Goal: Task Accomplishment & Management: Manage account settings

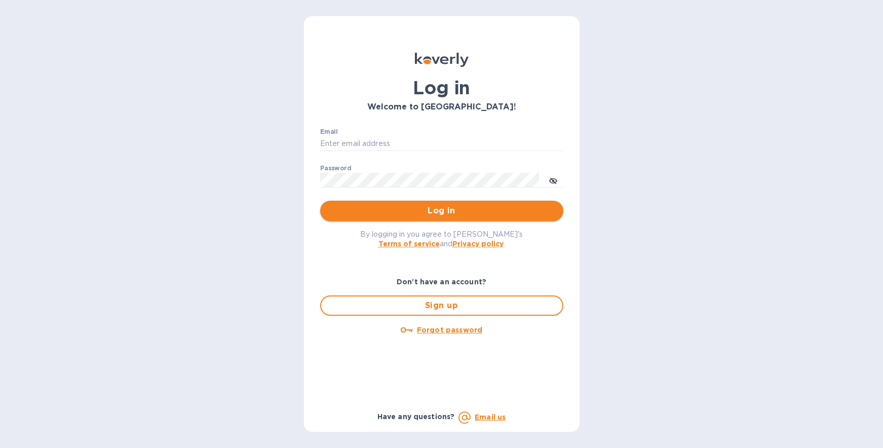
type input "[EMAIL_ADDRESS][DOMAIN_NAME]"
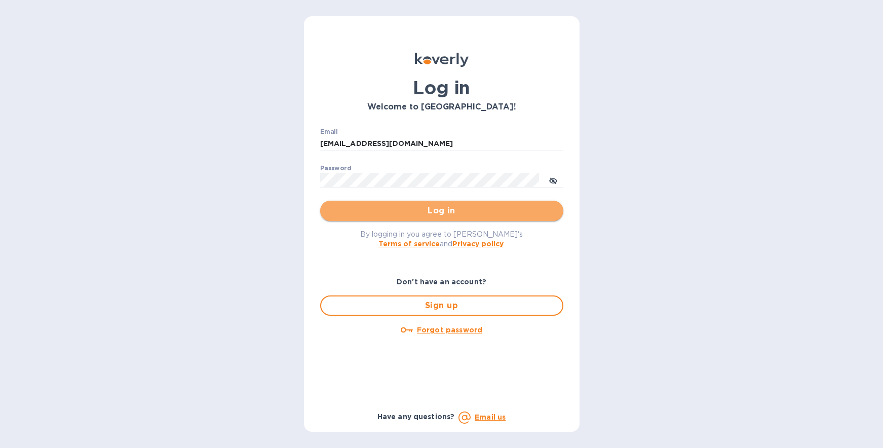
click at [402, 219] on button "Log in" at bounding box center [441, 211] width 243 height 20
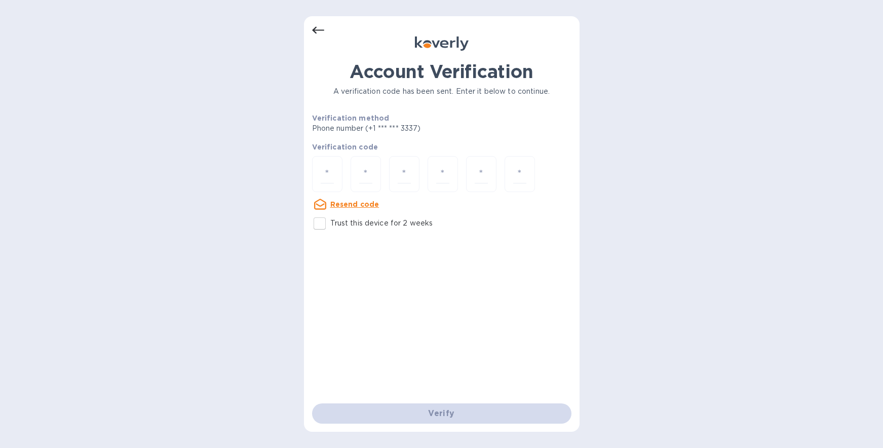
drag, startPoint x: 835, startPoint y: 129, endPoint x: 756, endPoint y: 146, distance: 81.0
click at [835, 129] on div "Account Verification A verification code has been sent. Enter it below to conti…" at bounding box center [441, 224] width 883 height 448
click at [335, 175] on div at bounding box center [327, 174] width 30 height 36
type input "4"
type input "6"
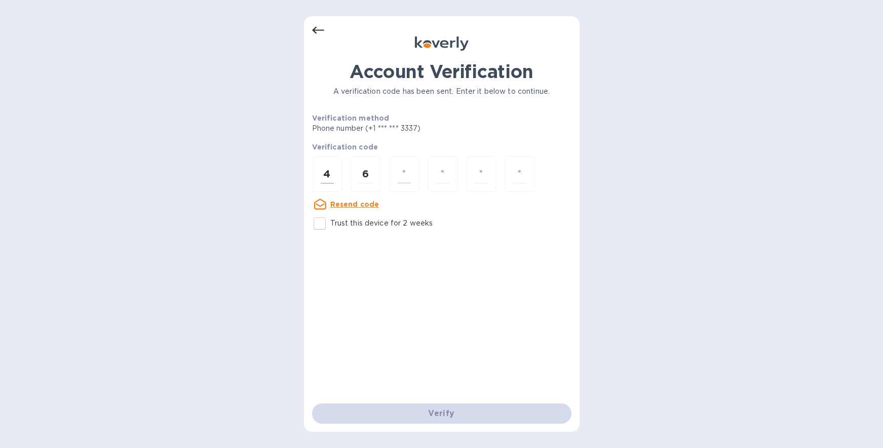
type input "7"
type input "6"
type input "1"
type input "5"
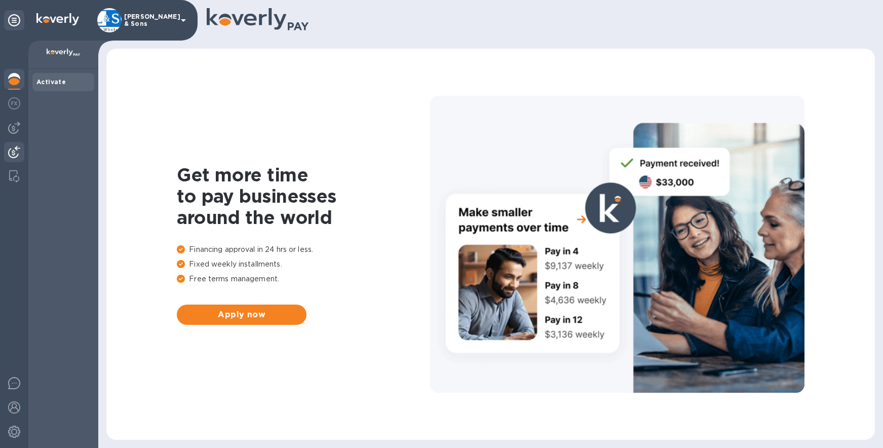
click at [15, 145] on div at bounding box center [14, 153] width 20 height 22
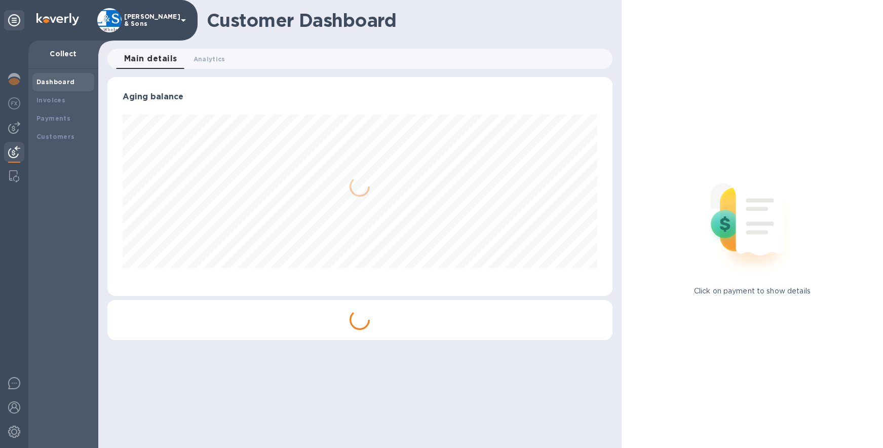
scroll to position [219, 505]
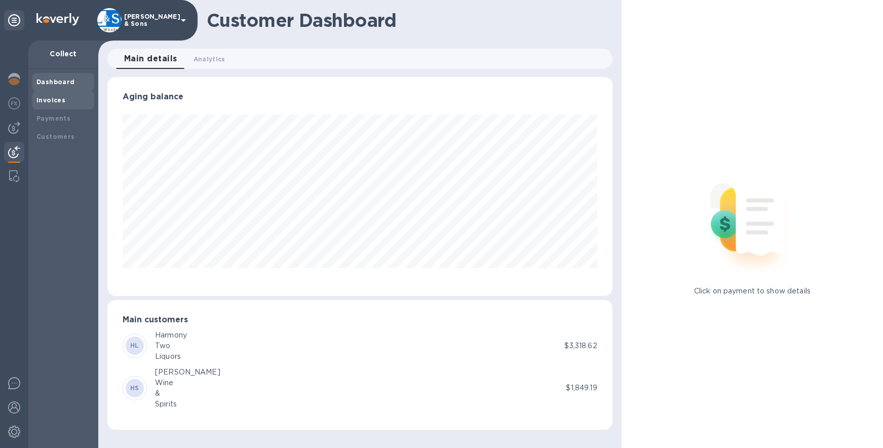
click at [59, 100] on b "Invoices" at bounding box center [50, 100] width 29 height 8
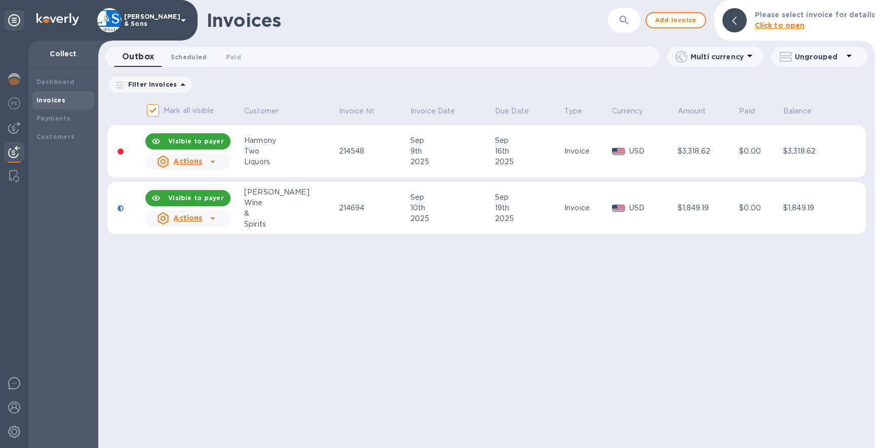
click at [194, 58] on span "Scheduled 0" at bounding box center [189, 57] width 36 height 11
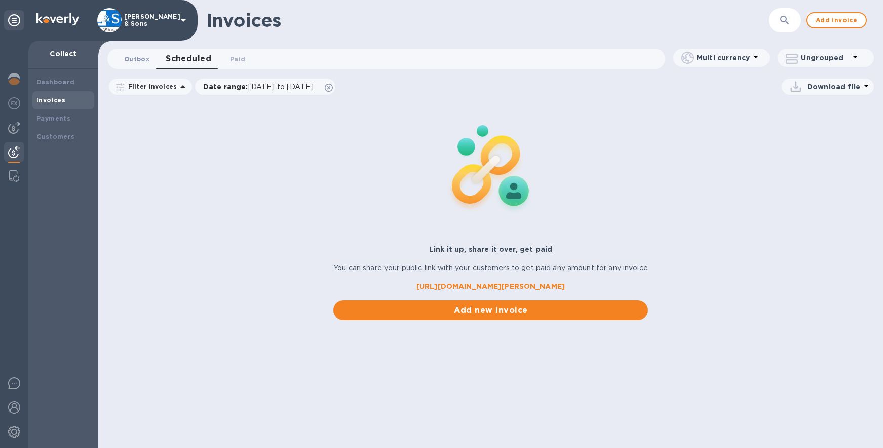
click at [142, 54] on span "Outbox 0" at bounding box center [136, 59] width 25 height 11
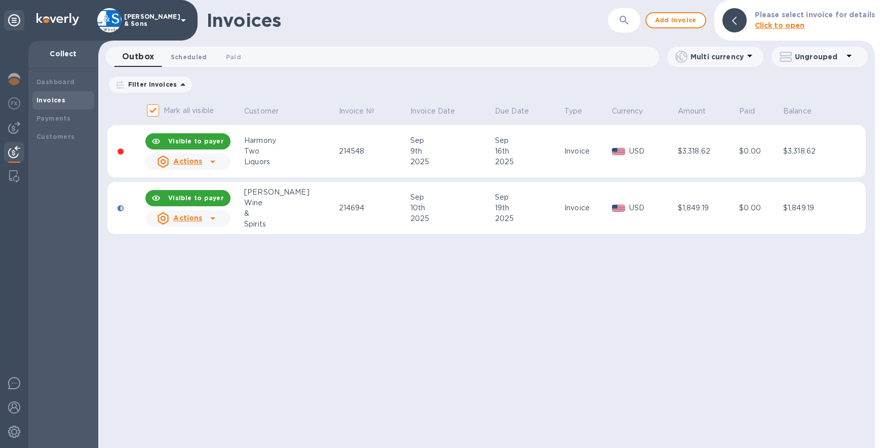
click at [198, 56] on span "Scheduled 0" at bounding box center [189, 57] width 36 height 11
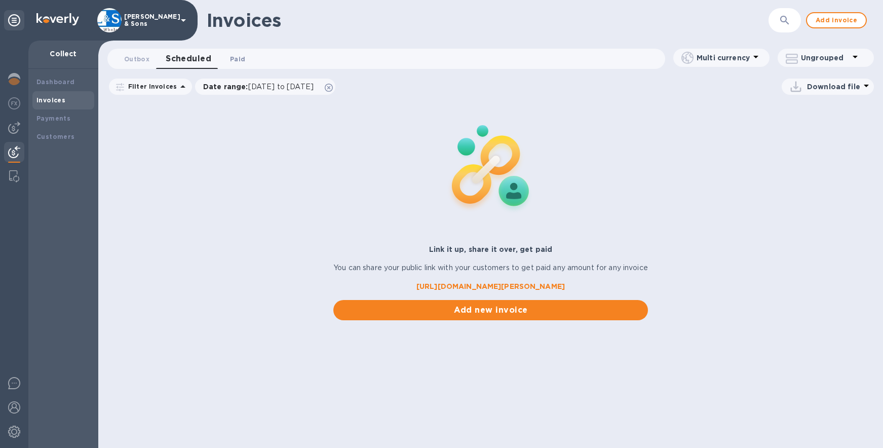
click at [243, 57] on span "Paid 0" at bounding box center [237, 59] width 20 height 11
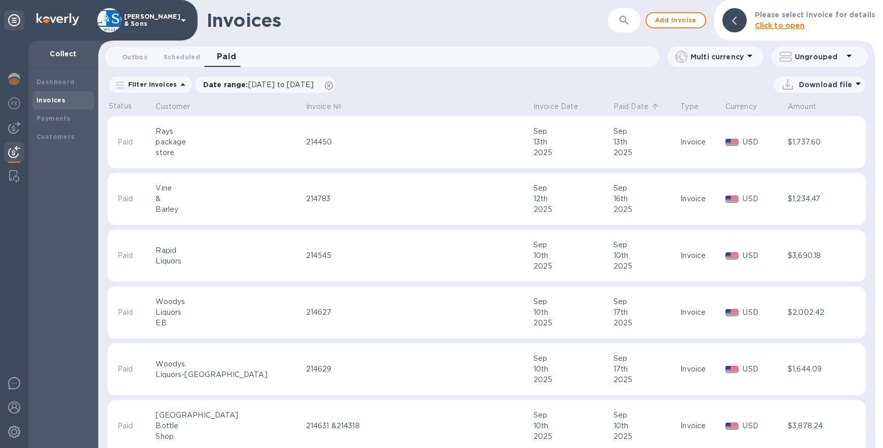
click at [614, 105] on p "Paid Date" at bounding box center [631, 106] width 35 height 11
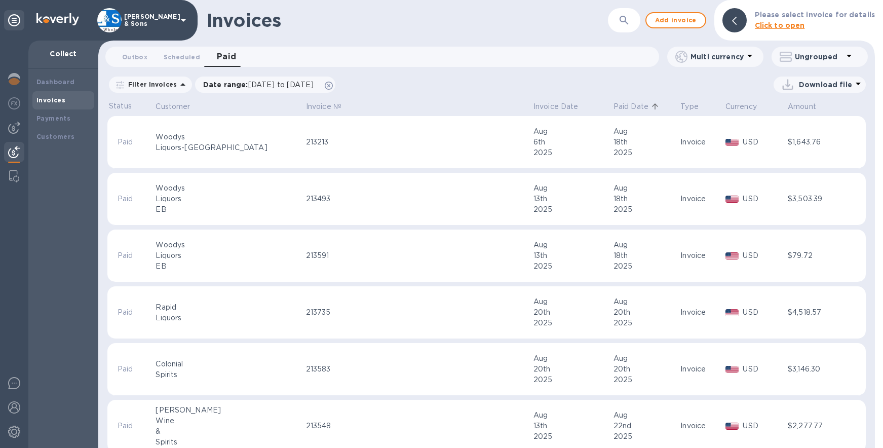
click at [614, 108] on p "Paid Date" at bounding box center [631, 106] width 35 height 11
click at [17, 129] on img at bounding box center [14, 128] width 12 height 12
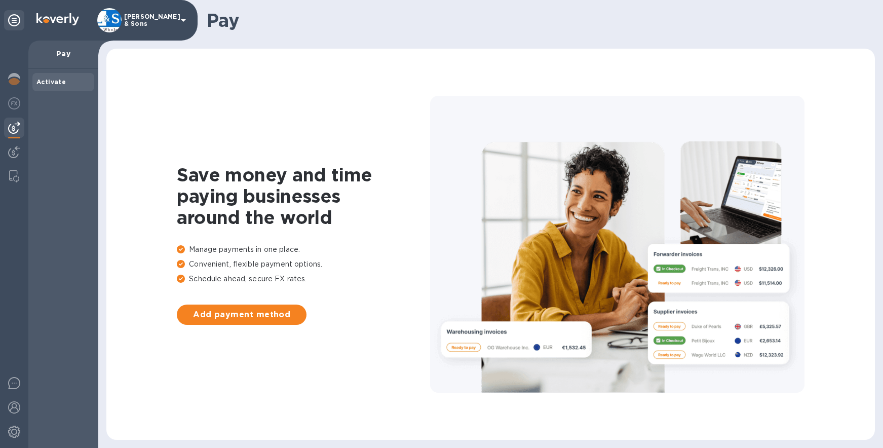
click at [12, 140] on div at bounding box center [14, 244] width 28 height 407
click at [10, 149] on img at bounding box center [14, 152] width 12 height 12
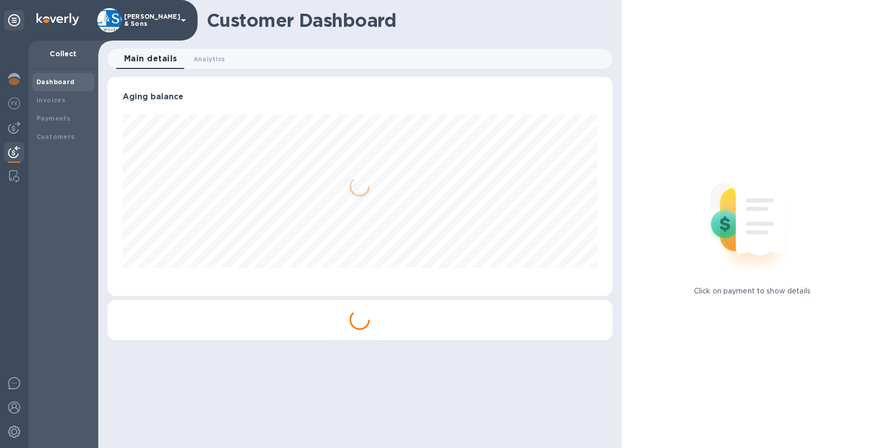
scroll to position [219, 505]
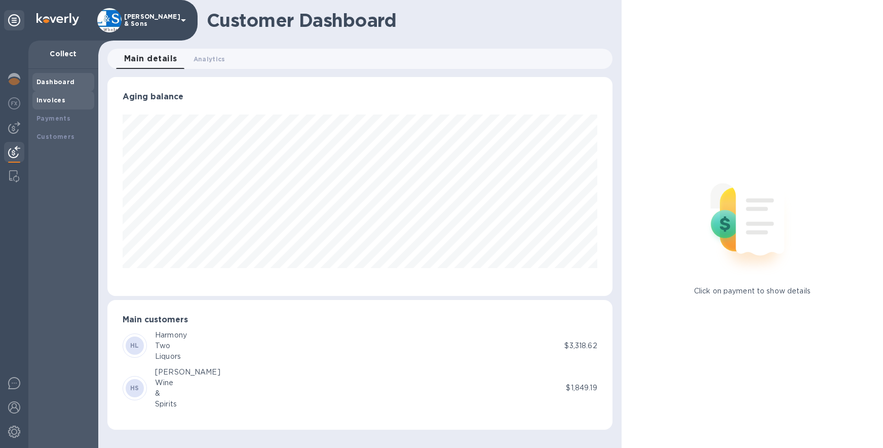
click at [50, 101] on b "Invoices" at bounding box center [50, 100] width 29 height 8
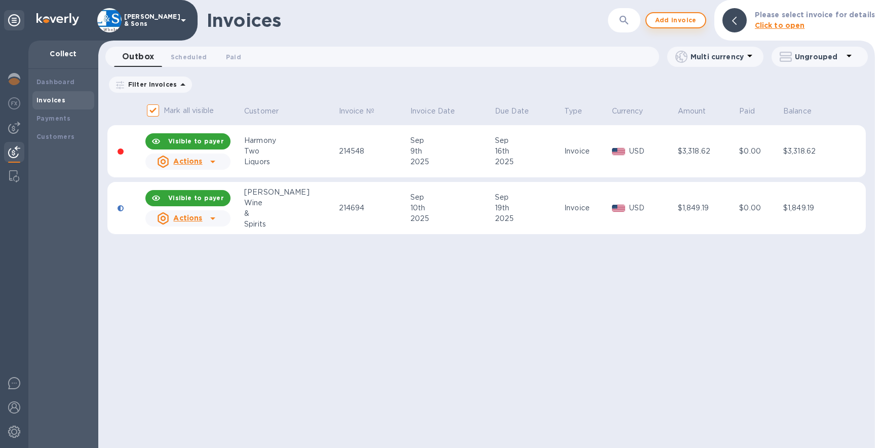
click at [681, 20] on span "Add invoice" at bounding box center [676, 20] width 43 height 12
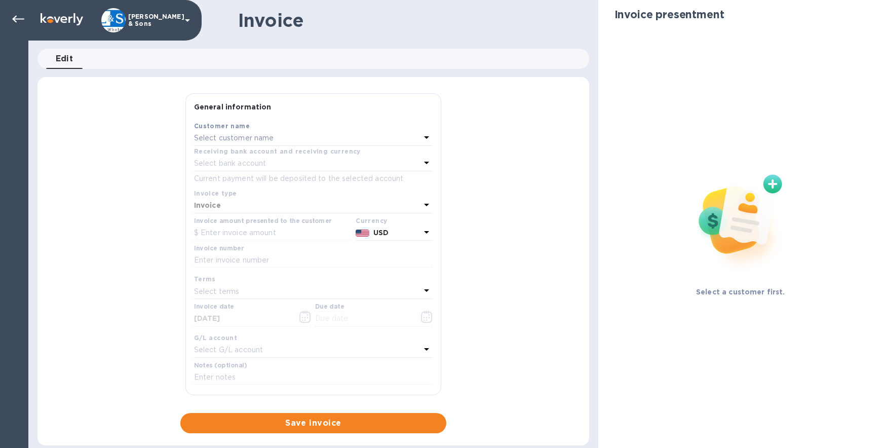
click at [238, 136] on p "Select customer name" at bounding box center [234, 138] width 80 height 11
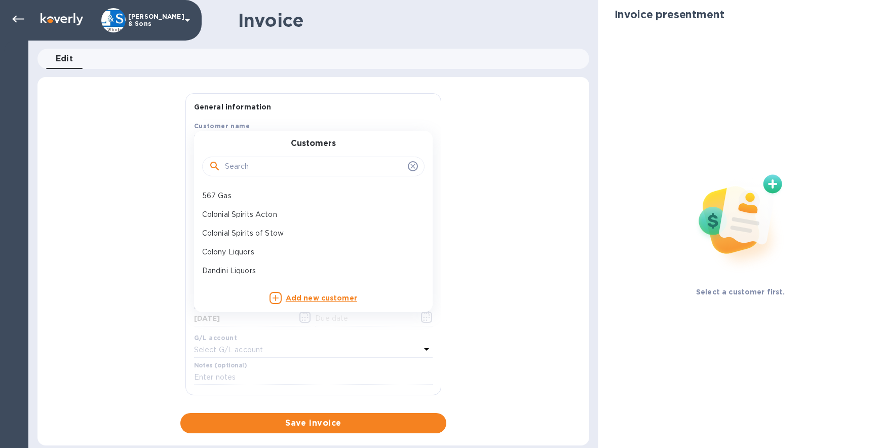
click at [251, 172] on input "text" at bounding box center [314, 166] width 179 height 15
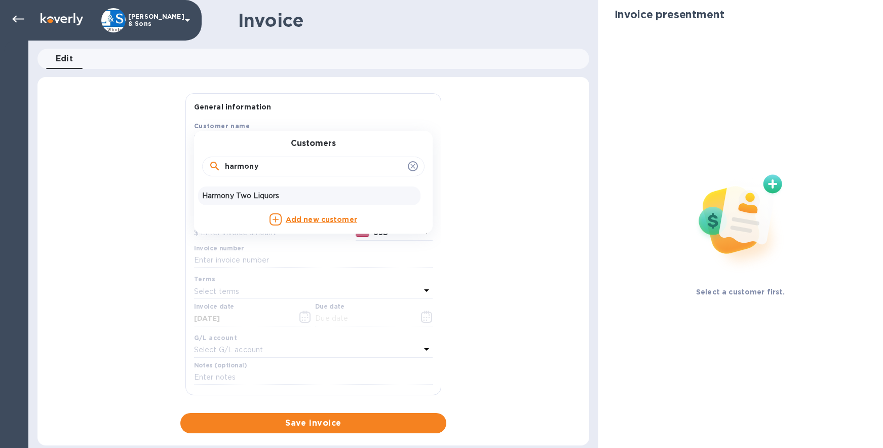
type input "harmony"
click at [243, 192] on p "Harmony Two Liquors" at bounding box center [309, 196] width 214 height 11
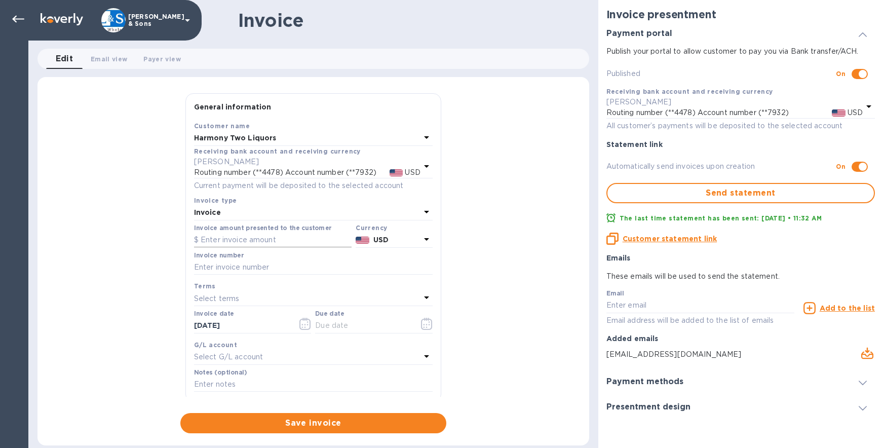
click at [224, 237] on input "text" at bounding box center [273, 240] width 158 height 15
click at [231, 240] on input "text" at bounding box center [273, 240] width 158 height 15
type input "2,794.24"
click at [229, 263] on input "text" at bounding box center [313, 267] width 239 height 15
type input "214841"
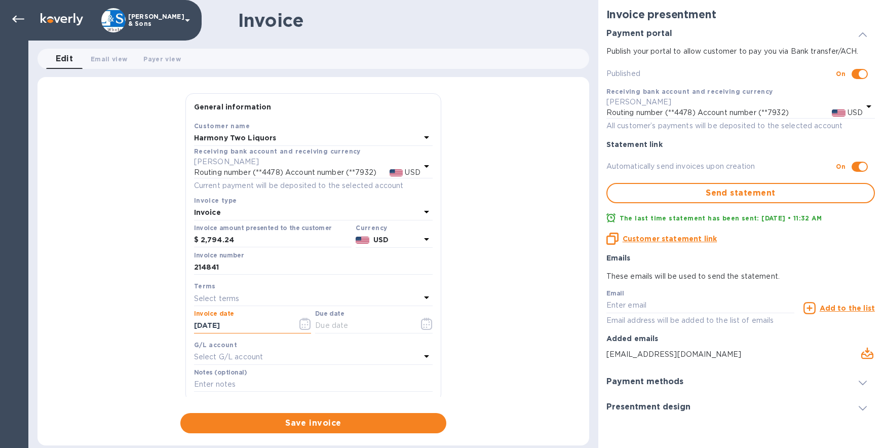
click at [229, 296] on p "Select terms" at bounding box center [217, 298] width 46 height 11
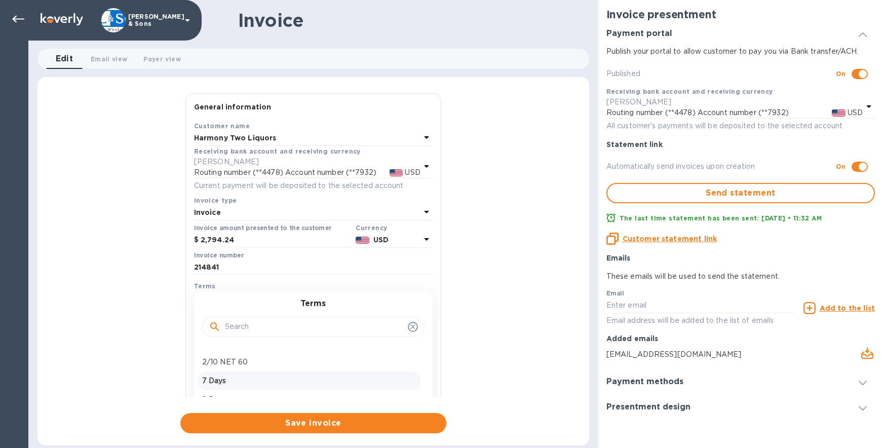
click at [229, 379] on p "7 Days" at bounding box center [309, 380] width 214 height 11
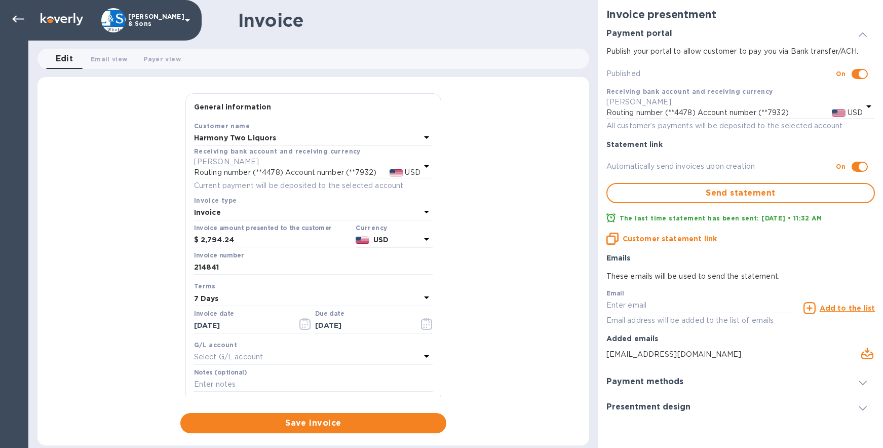
type input "09/24/2025"
click at [299, 320] on icon "button" at bounding box center [305, 324] width 12 height 12
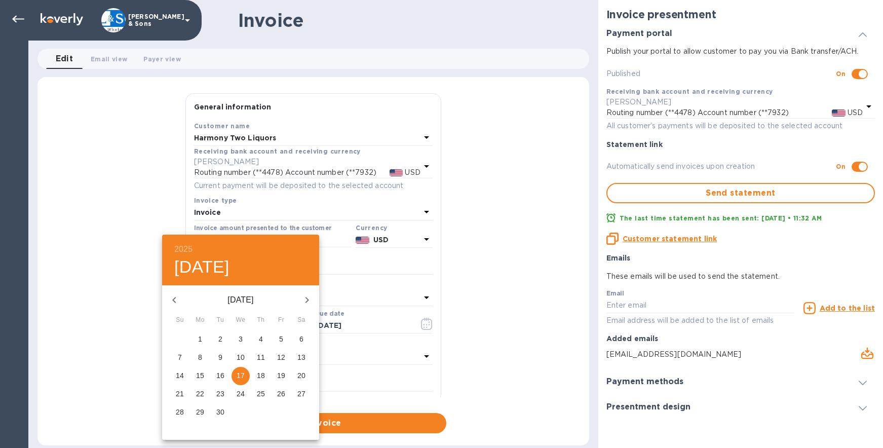
click at [215, 373] on span "16" at bounding box center [220, 375] width 18 height 10
type input "09/16/2025"
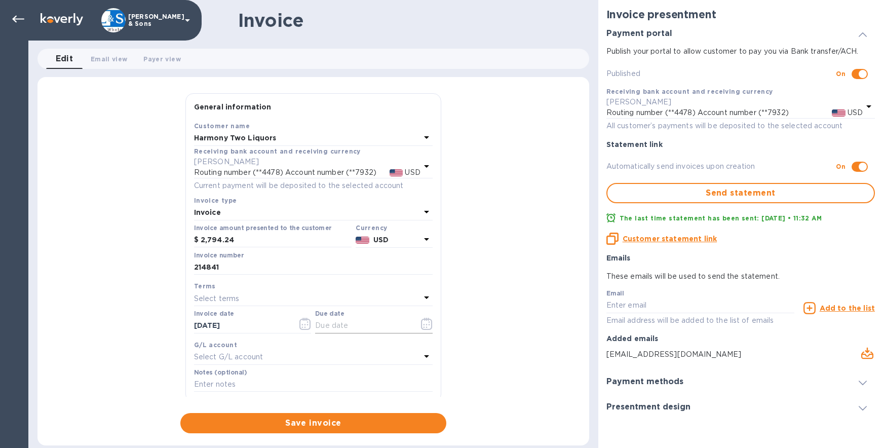
click at [421, 325] on icon "button" at bounding box center [426, 324] width 11 height 12
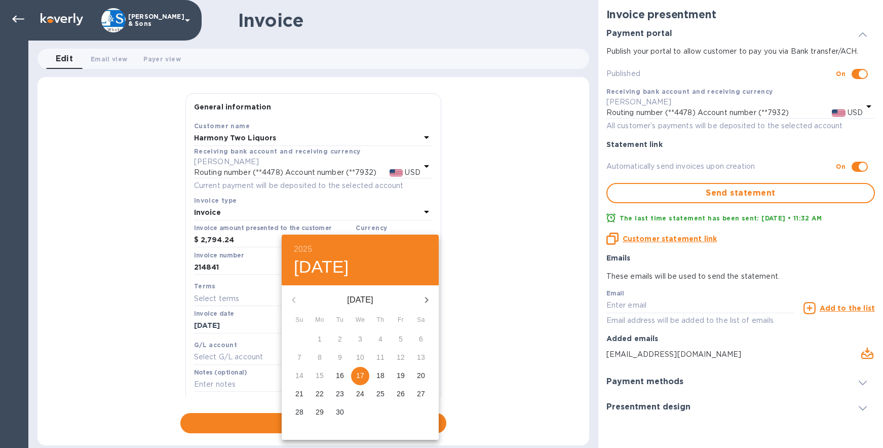
click at [340, 393] on p "23" at bounding box center [340, 394] width 8 height 10
type input "09/23/2025"
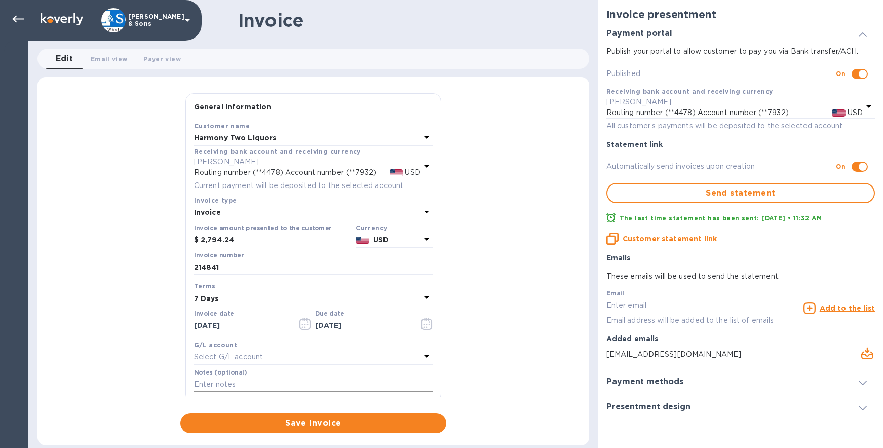
click at [210, 381] on input "text" at bounding box center [313, 384] width 239 height 15
click at [226, 382] on input "Includes credit for $401.03. Thank you!" at bounding box center [313, 384] width 239 height 15
click at [196, 382] on input "Includes a credit for $401.03. Thank you!" at bounding box center [313, 384] width 239 height 15
type input "Total includes a credit for $401.03. Thank you!"
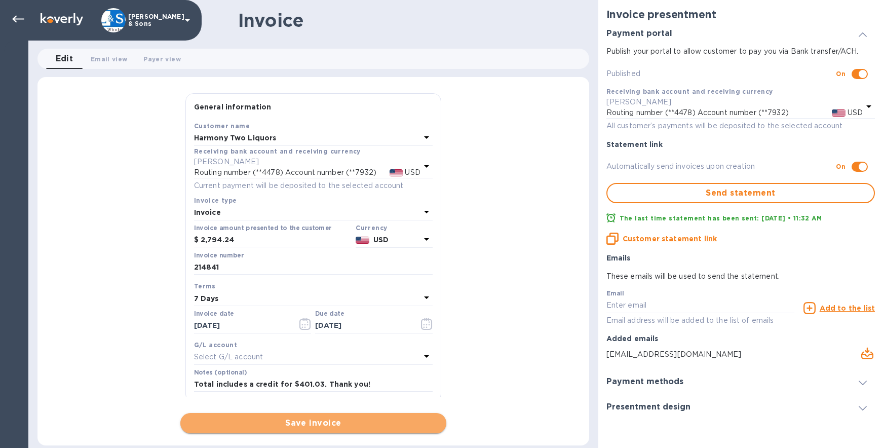
click at [286, 421] on span "Save invoice" at bounding box center [313, 423] width 250 height 12
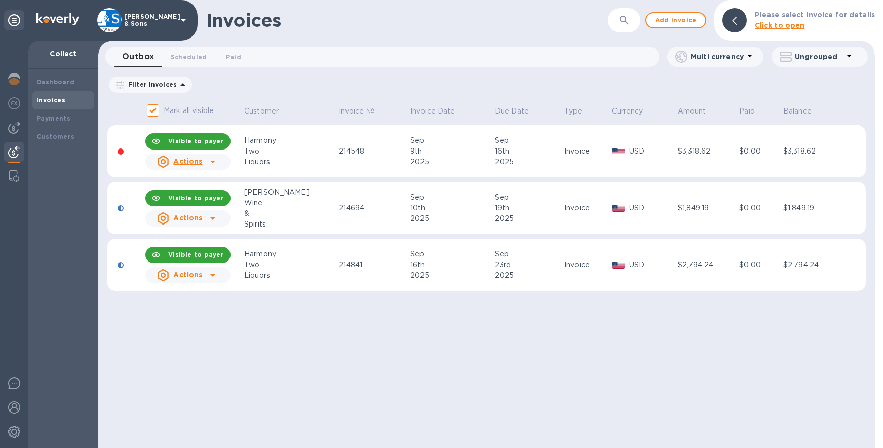
click at [214, 272] on icon at bounding box center [213, 275] width 12 height 12
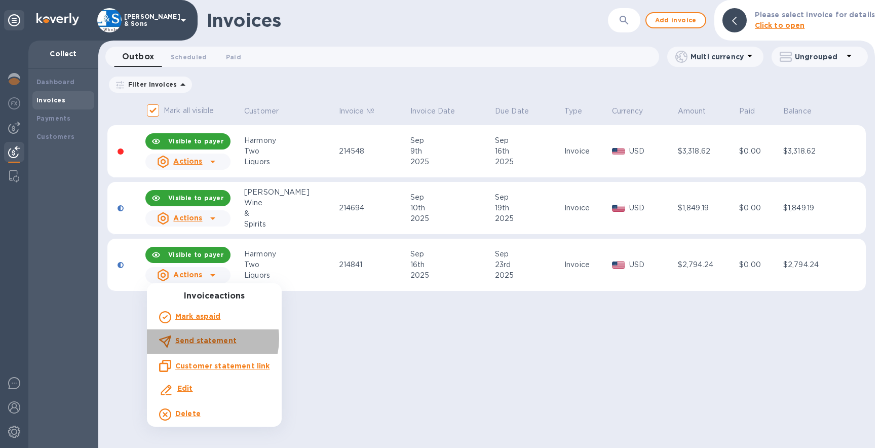
click at [209, 339] on b "Send statement" at bounding box center [205, 340] width 61 height 8
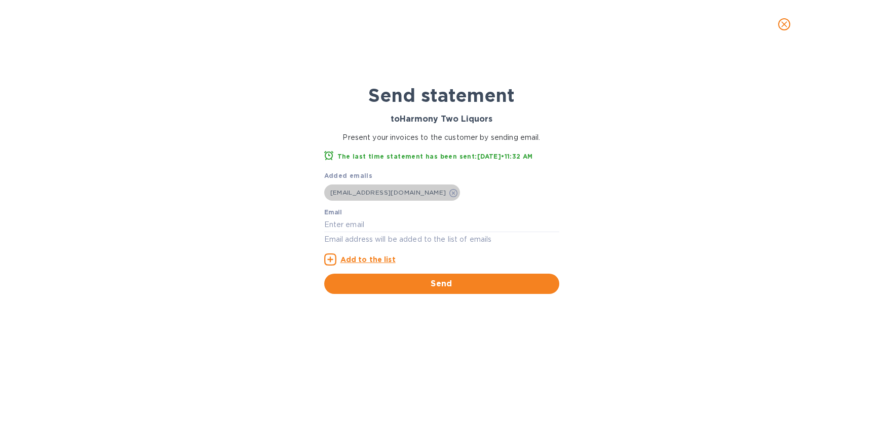
click at [387, 192] on span "francisjd61@gmail.com" at bounding box center [388, 192] width 116 height 8
copy div "francisjd61@gmail.com"
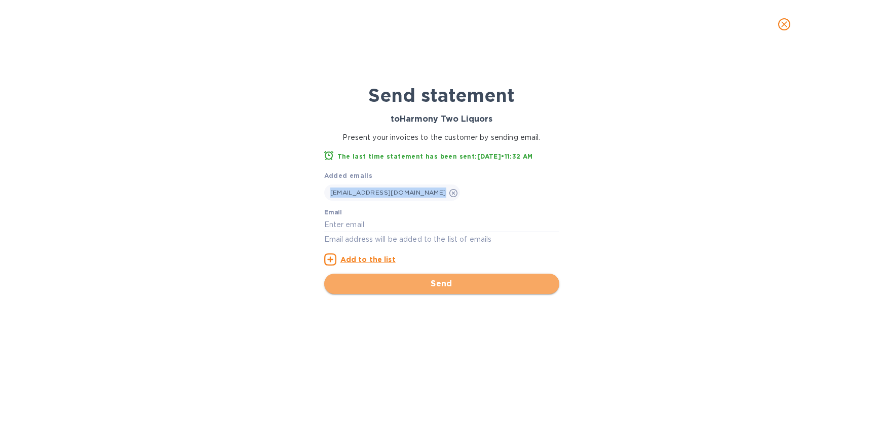
click at [426, 282] on span "Send" at bounding box center [441, 284] width 219 height 12
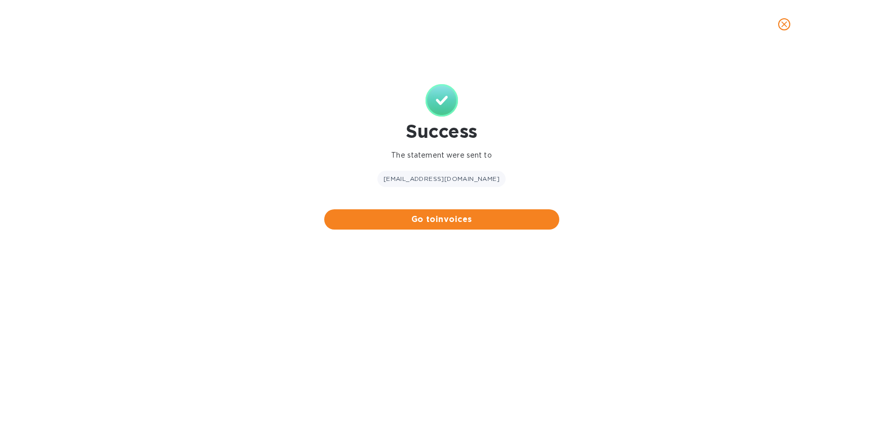
drag, startPoint x: 851, startPoint y: 204, endPoint x: 839, endPoint y: 213, distance: 15.9
click at [851, 204] on div "Success The statement were sent to francisjd61@gmail.com Go to invoices" at bounding box center [441, 248] width 883 height 399
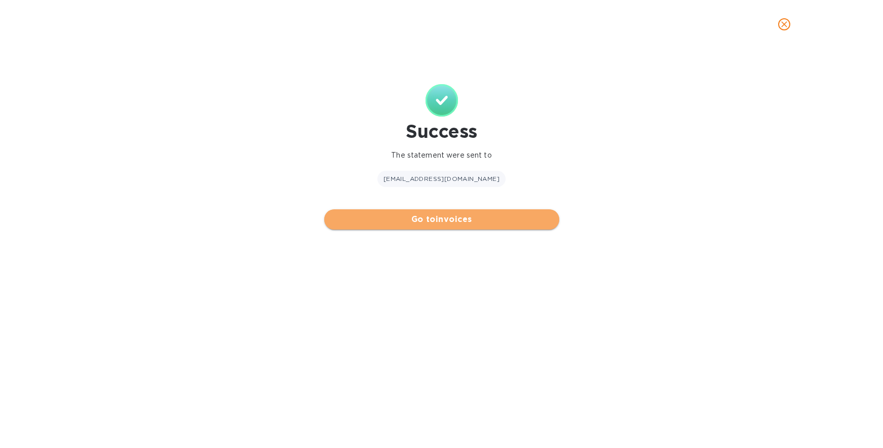
click at [434, 220] on span "Go to invoices" at bounding box center [441, 219] width 219 height 12
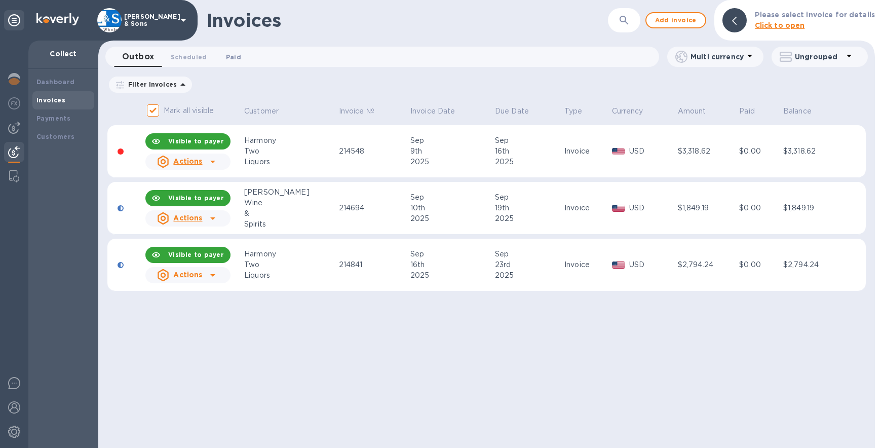
click at [229, 54] on span "Paid 0" at bounding box center [233, 57] width 15 height 11
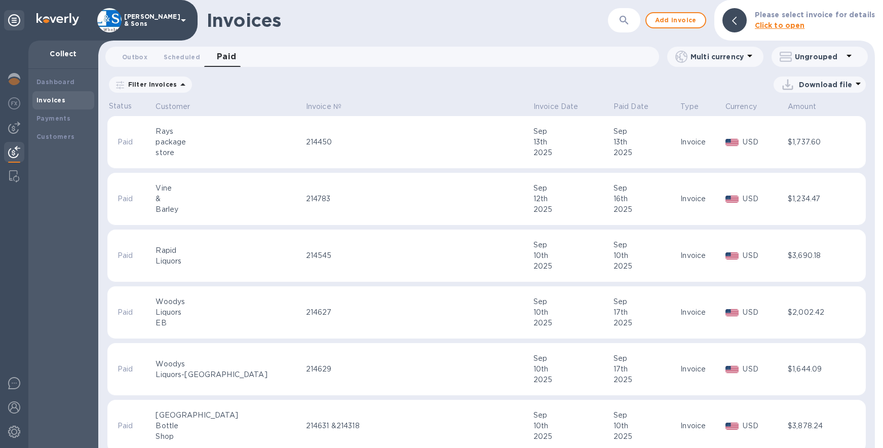
click at [177, 82] on icon at bounding box center [183, 85] width 12 height 12
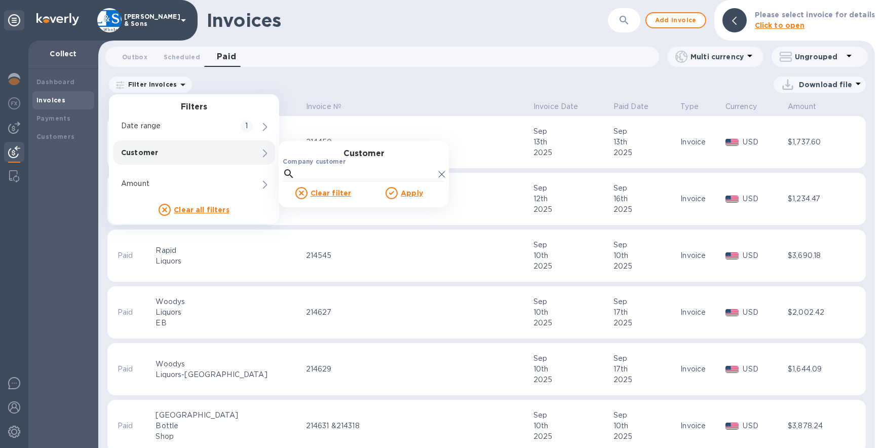
click at [162, 155] on p "Customer" at bounding box center [176, 152] width 111 height 10
click at [342, 171] on input "Company customer" at bounding box center [367, 173] width 136 height 15
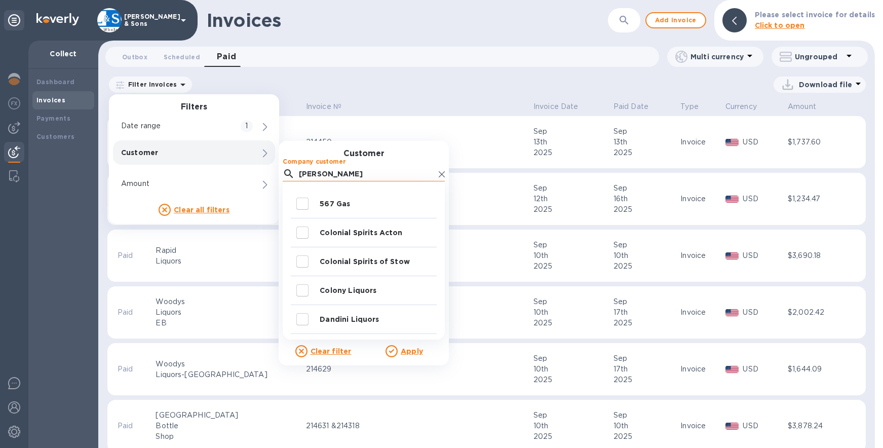
type input "harman"
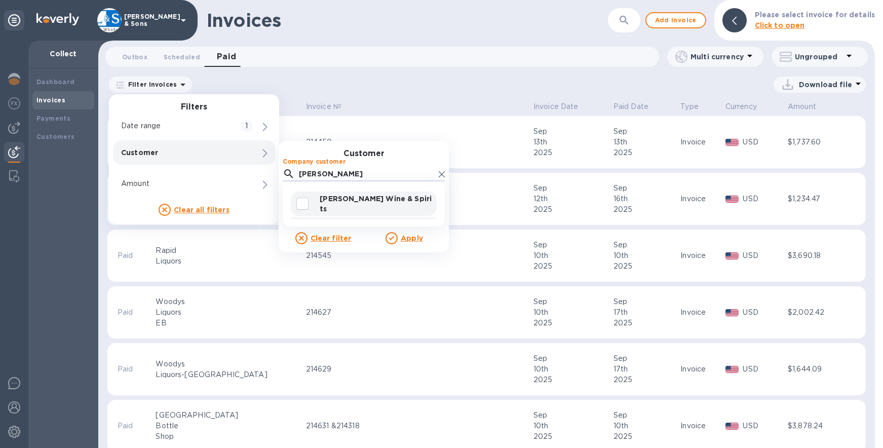
click at [352, 204] on p "Harman's Wine & Spirits" at bounding box center [376, 204] width 113 height 20
checkbox input "true"
click at [404, 238] on u "Apply" at bounding box center [412, 238] width 22 height 8
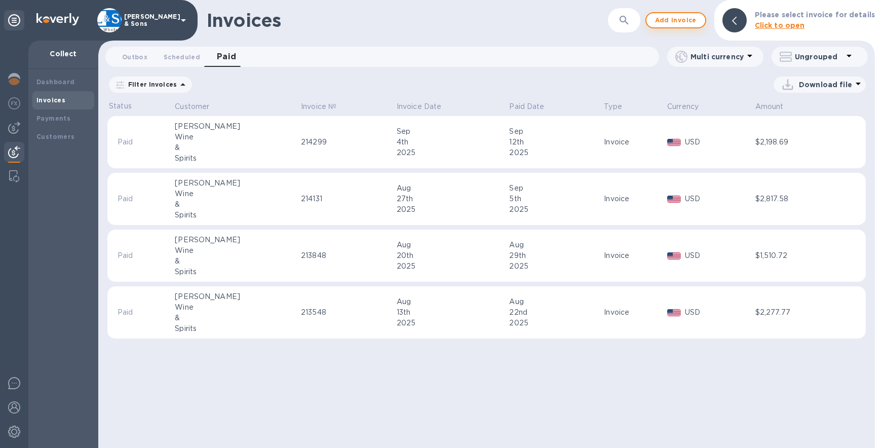
click at [670, 20] on span "Add invoice" at bounding box center [676, 20] width 43 height 12
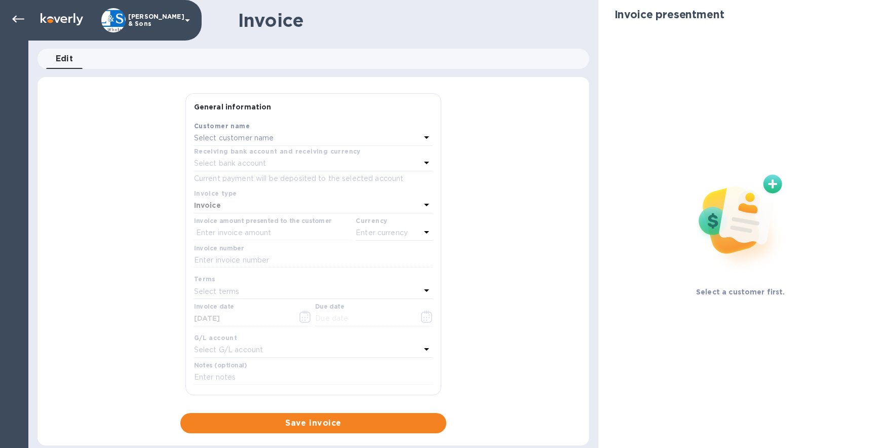
click at [254, 132] on div "Select customer name" at bounding box center [307, 138] width 226 height 14
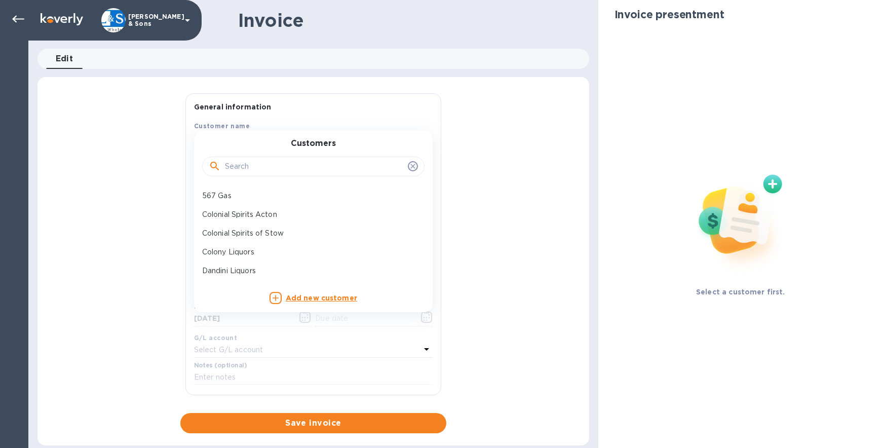
click at [254, 164] on input "text" at bounding box center [314, 166] width 179 height 15
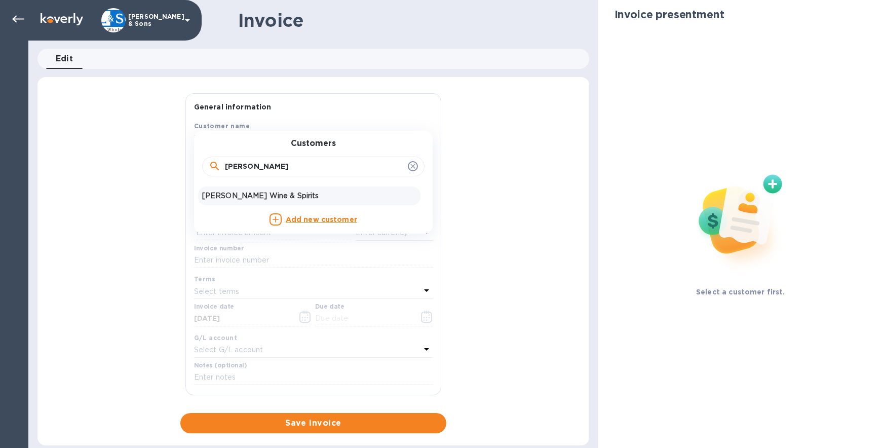
type input "harman"
click at [265, 193] on p "Harman's Wine & Spirits" at bounding box center [309, 196] width 214 height 11
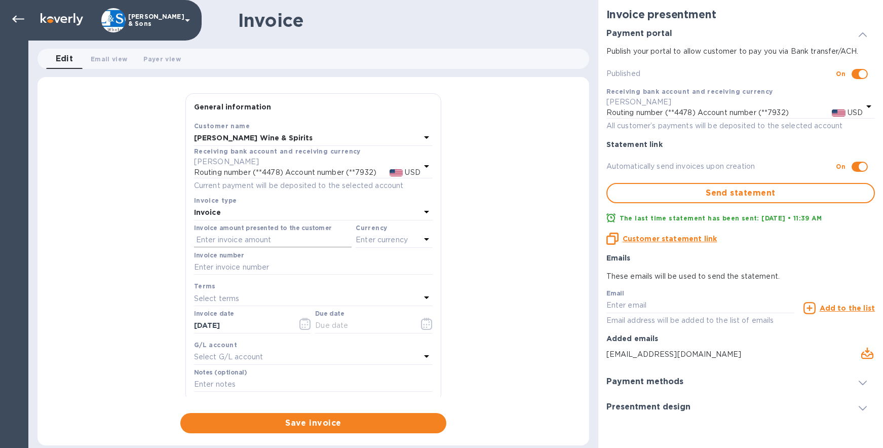
click at [220, 238] on input "text" at bounding box center [273, 240] width 158 height 15
type input "3,480.45"
click at [373, 237] on p "Enter currency" at bounding box center [382, 240] width 52 height 11
click at [367, 263] on p "US Dollar" at bounding box center [377, 265] width 78 height 11
click at [216, 260] on input "text" at bounding box center [313, 267] width 239 height 15
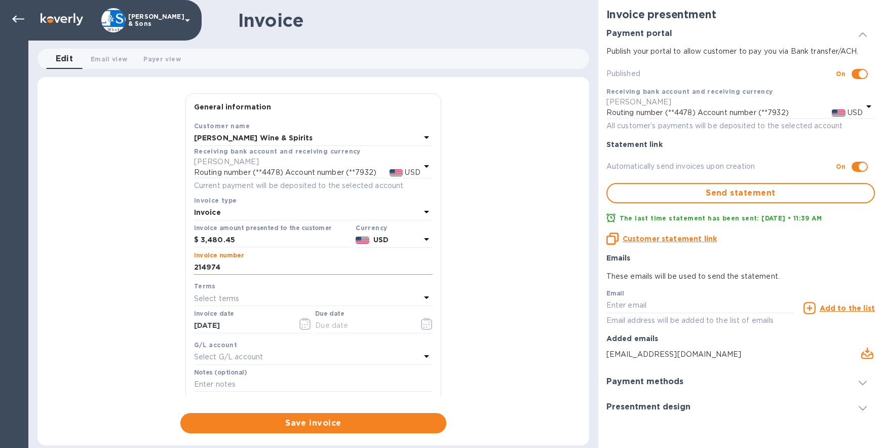
type input "214974"
click at [424, 322] on icon "button" at bounding box center [427, 324] width 12 height 12
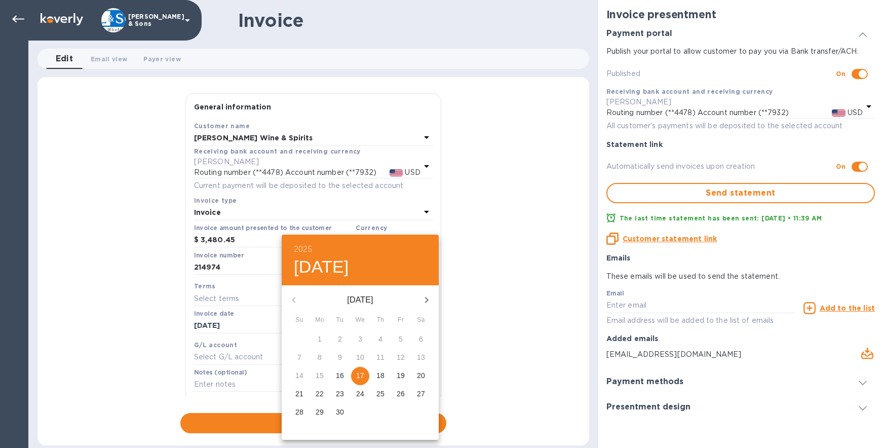
click at [406, 395] on span "26" at bounding box center [401, 394] width 18 height 10
type input "09/26/2025"
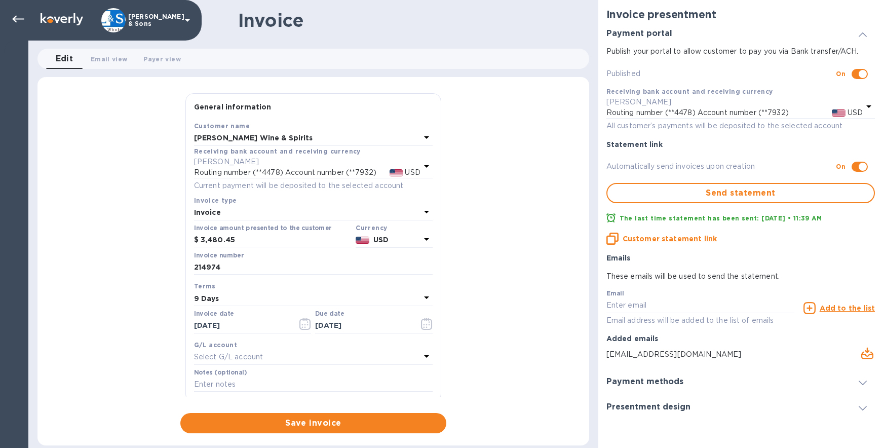
scroll to position [101, 0]
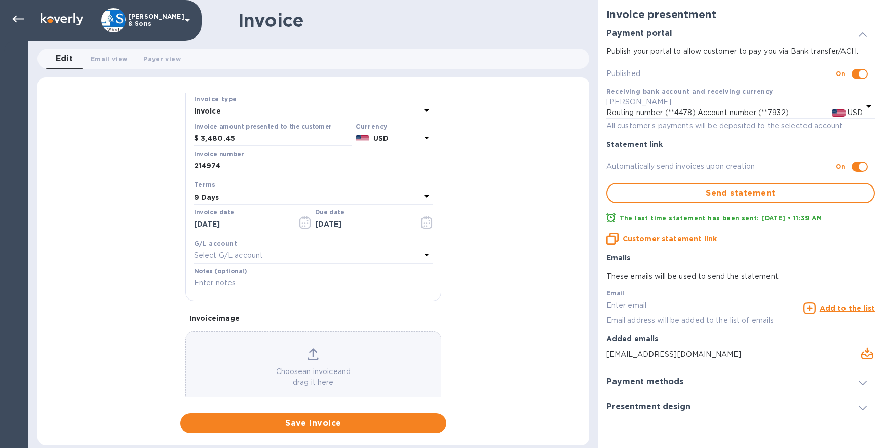
click at [230, 284] on input "text" at bounding box center [313, 283] width 239 height 15
type input "Thank you!"
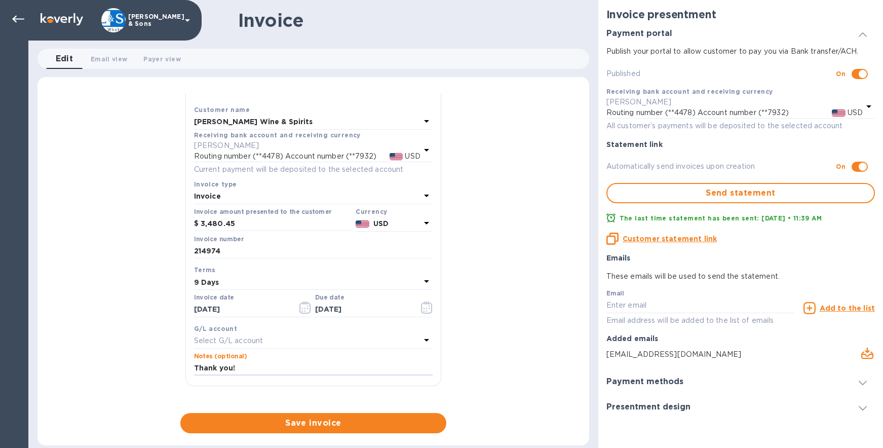
scroll to position [0, 0]
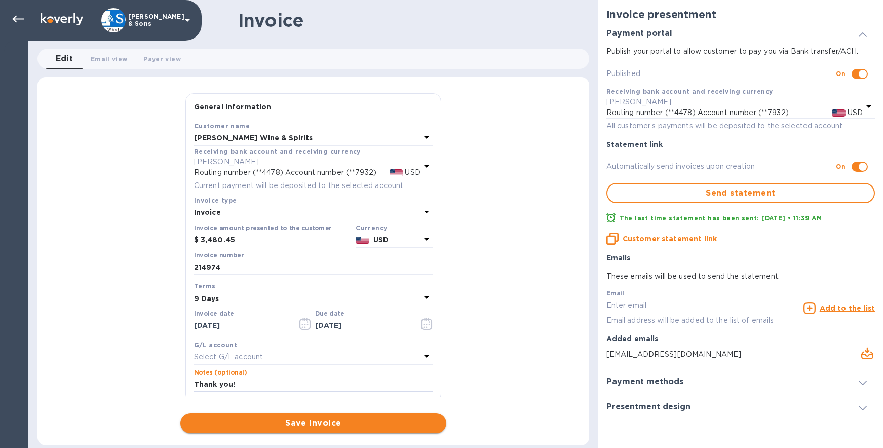
click at [317, 424] on span "Save invoice" at bounding box center [313, 423] width 250 height 12
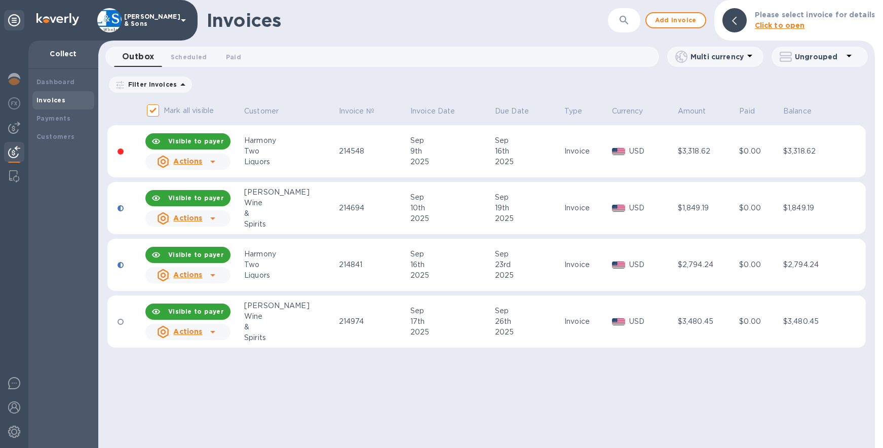
click at [217, 329] on icon at bounding box center [213, 332] width 12 height 12
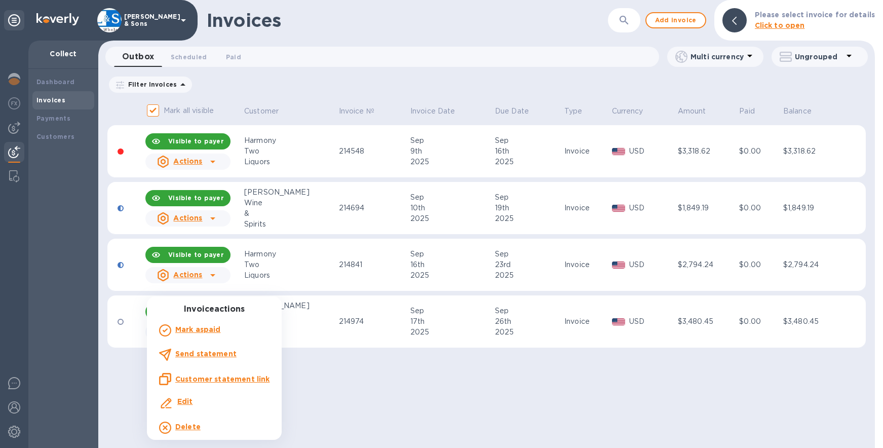
click at [214, 350] on b "Send statement" at bounding box center [205, 354] width 61 height 8
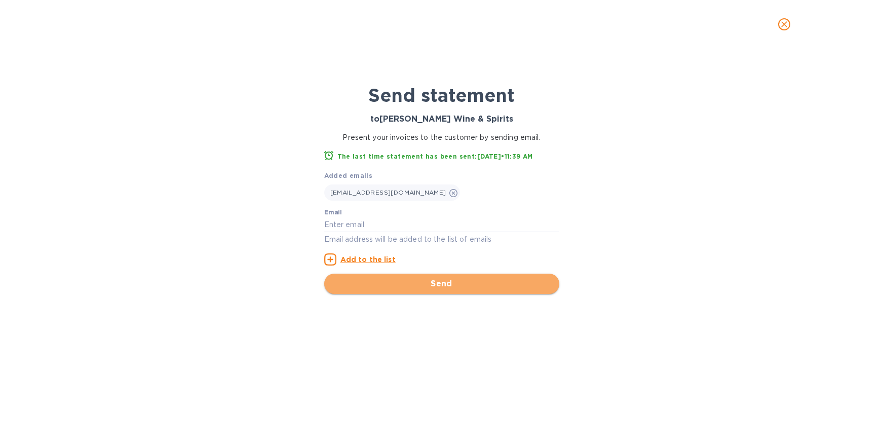
click at [462, 284] on span "Send" at bounding box center [441, 284] width 219 height 12
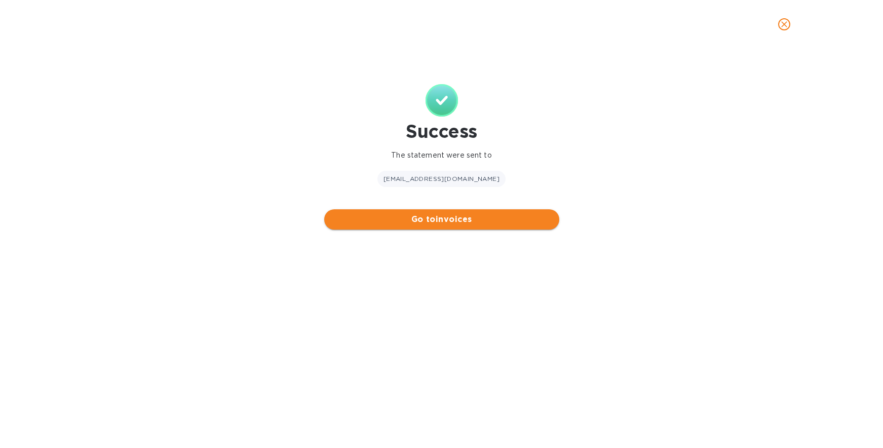
click at [417, 217] on span "Go to invoices" at bounding box center [441, 219] width 219 height 12
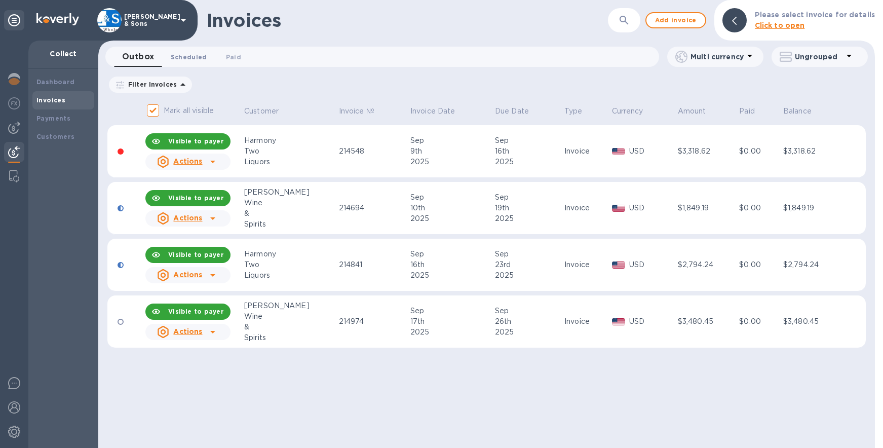
click at [185, 59] on span "Scheduled 0" at bounding box center [189, 57] width 36 height 11
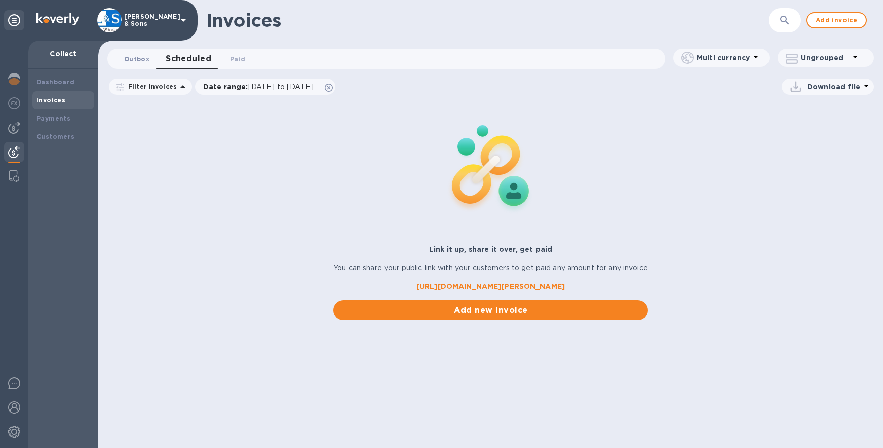
click at [143, 59] on span "Outbox 0" at bounding box center [136, 59] width 25 height 11
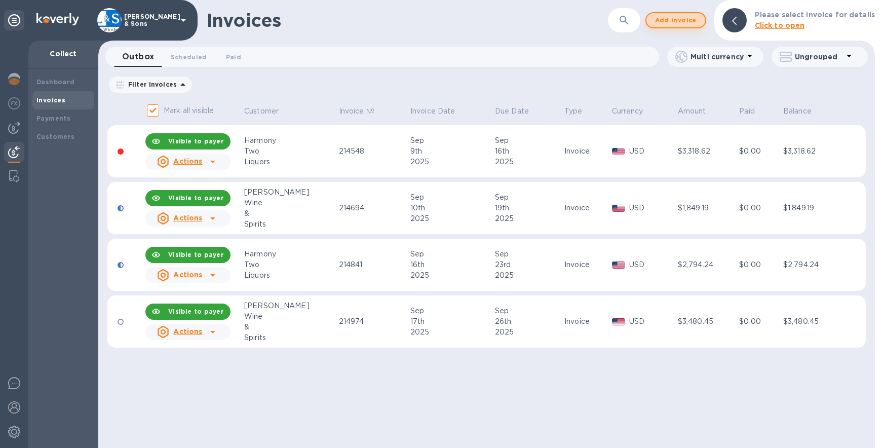
click at [673, 22] on span "Add invoice" at bounding box center [676, 20] width 43 height 12
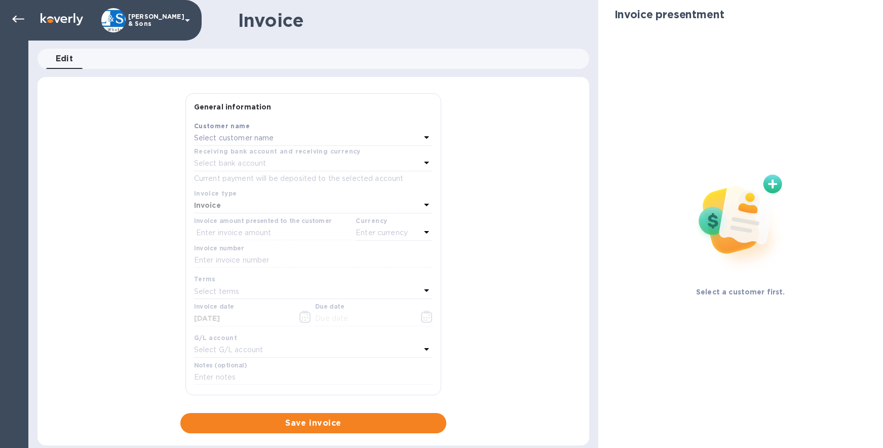
click at [274, 128] on div "Customer name" at bounding box center [313, 126] width 239 height 11
click at [275, 140] on div "Select customer name" at bounding box center [307, 138] width 226 height 14
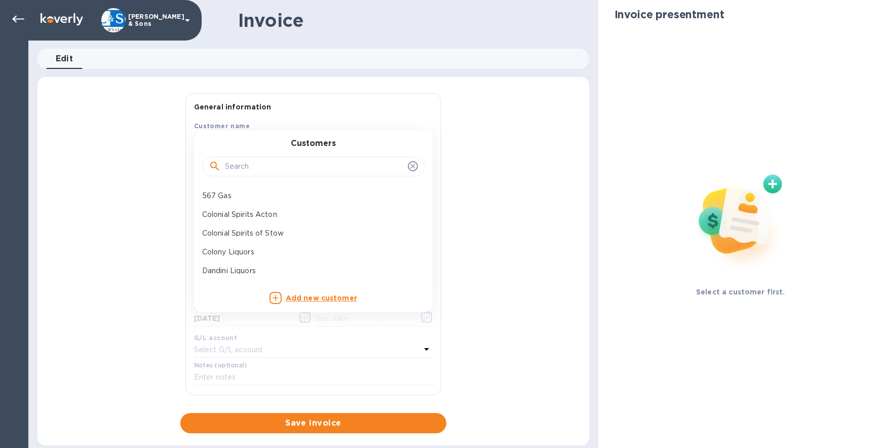
click at [254, 170] on input "text" at bounding box center [314, 166] width 179 height 15
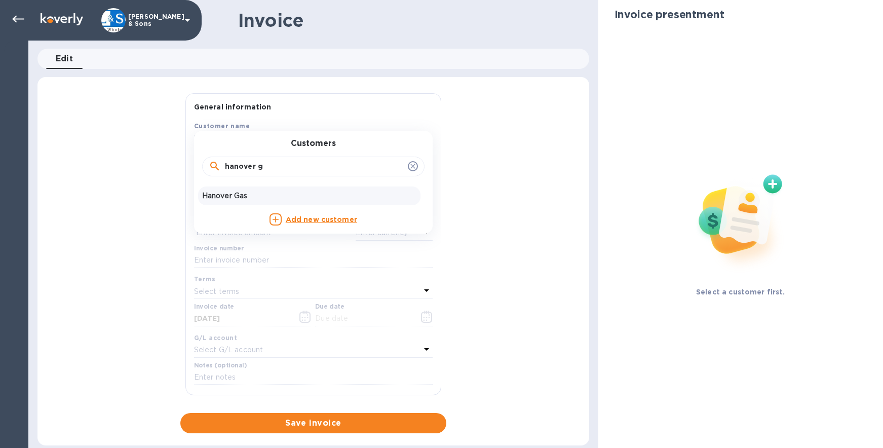
type input "hanover g"
click at [255, 197] on p "Hanover Gas" at bounding box center [309, 196] width 214 height 11
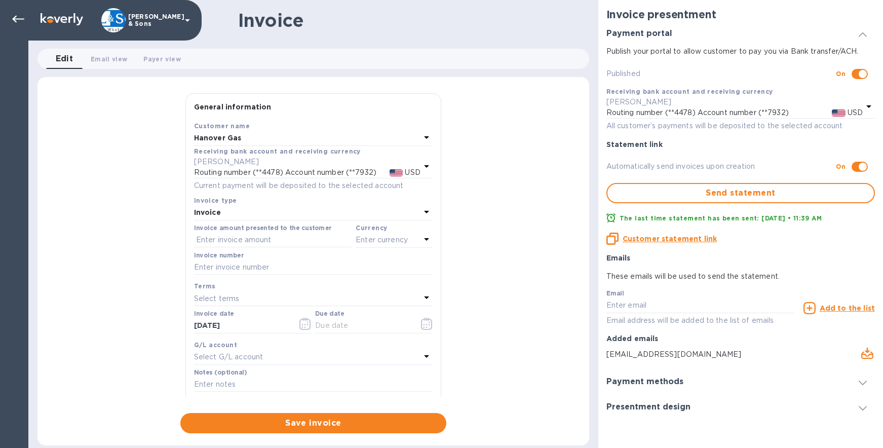
checkbox input "false"
click at [230, 243] on input "text" at bounding box center [273, 240] width 158 height 15
type input "1,412.38"
click at [388, 236] on p "Enter currency" at bounding box center [382, 240] width 52 height 11
click at [348, 268] on p "US Dollar" at bounding box center [377, 265] width 78 height 11
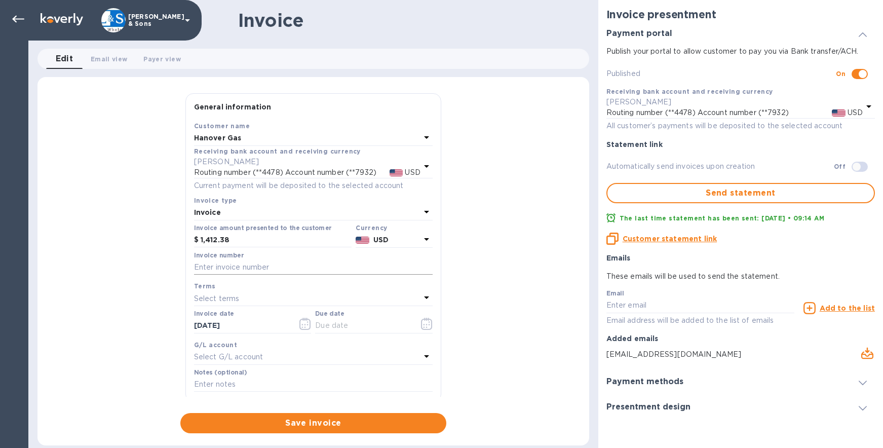
click at [269, 274] on input "text" at bounding box center [313, 267] width 239 height 15
click at [235, 262] on input "text" at bounding box center [313, 267] width 239 height 15
type input "214513"
type input "09/05/2025"
type input "09/12/2025"
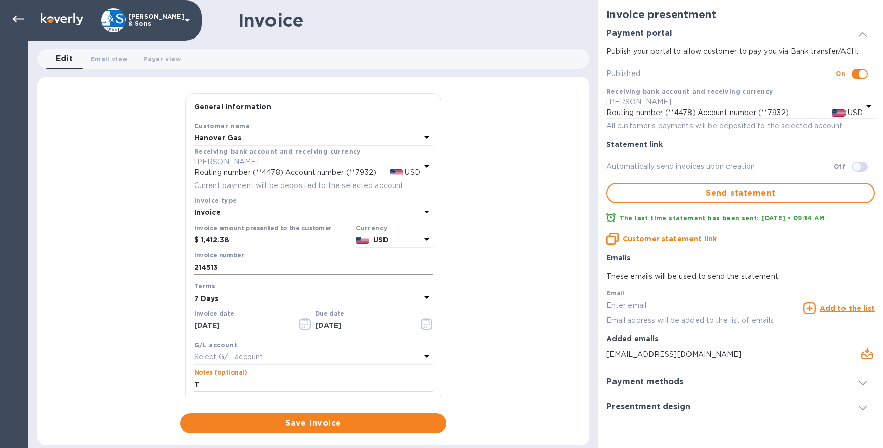
type input "Thank you!"
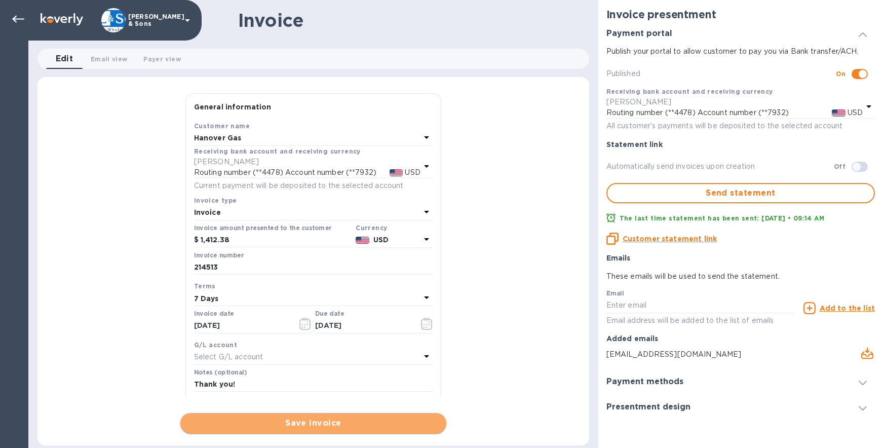
click at [381, 423] on span "Save invoice" at bounding box center [313, 423] width 250 height 12
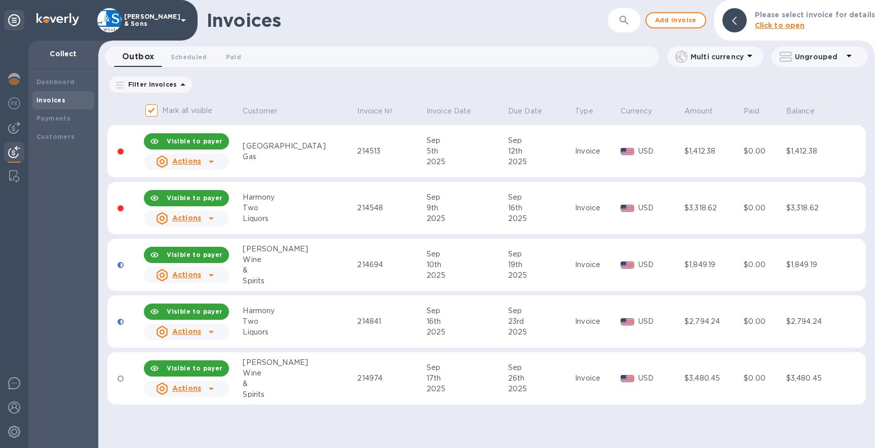
click at [215, 163] on icon at bounding box center [211, 162] width 12 height 12
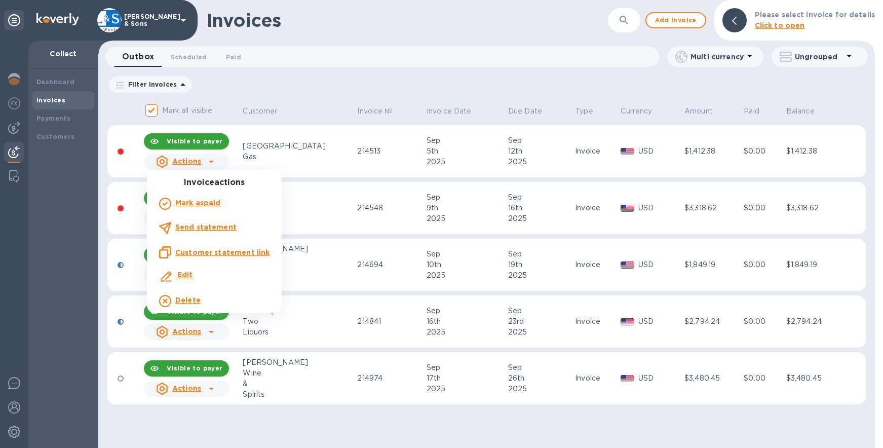
click at [221, 224] on b "Send statement" at bounding box center [205, 227] width 61 height 8
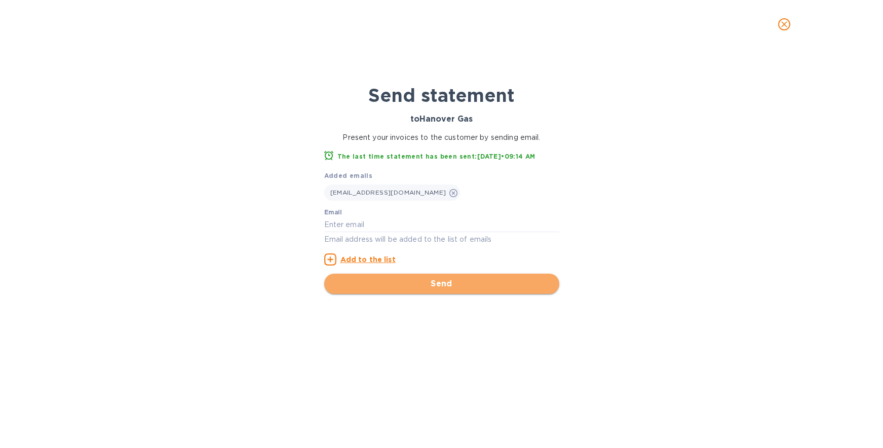
click at [417, 283] on span "Send" at bounding box center [441, 284] width 219 height 12
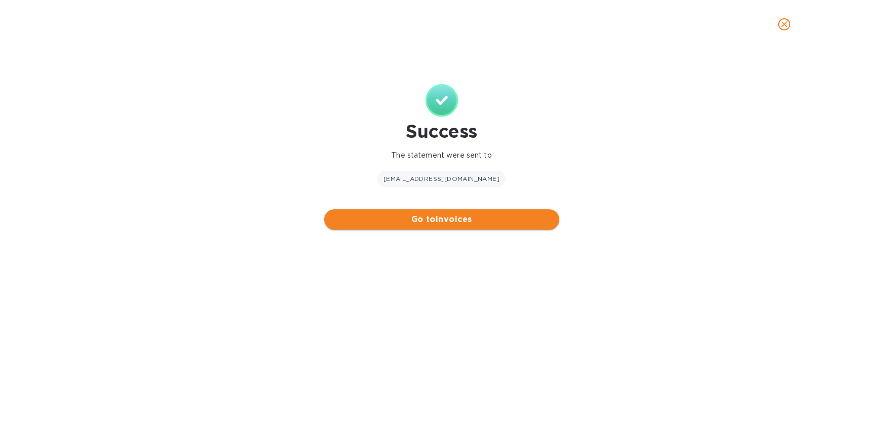
click at [473, 221] on span "Go to invoices" at bounding box center [441, 219] width 219 height 12
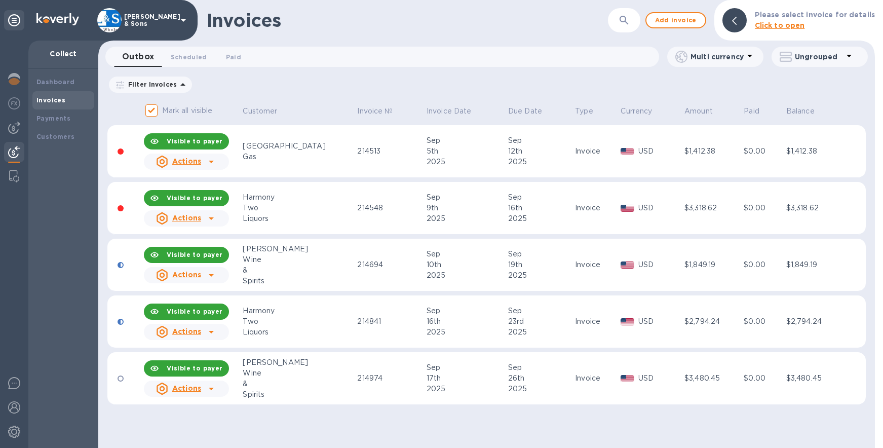
click at [463, 87] on div "Filter Invoices Amount Paid Balance" at bounding box center [486, 84] width 758 height 19
click at [671, 14] on span "Add invoice" at bounding box center [676, 20] width 43 height 12
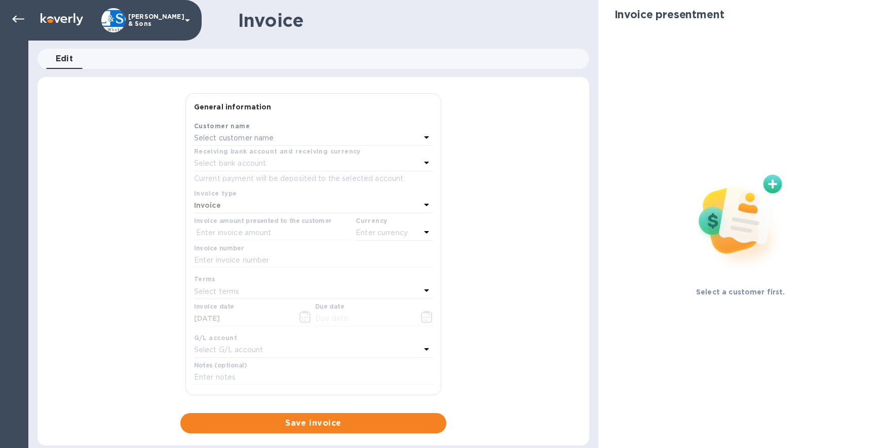
click at [278, 141] on div "Select customer name" at bounding box center [307, 138] width 226 height 14
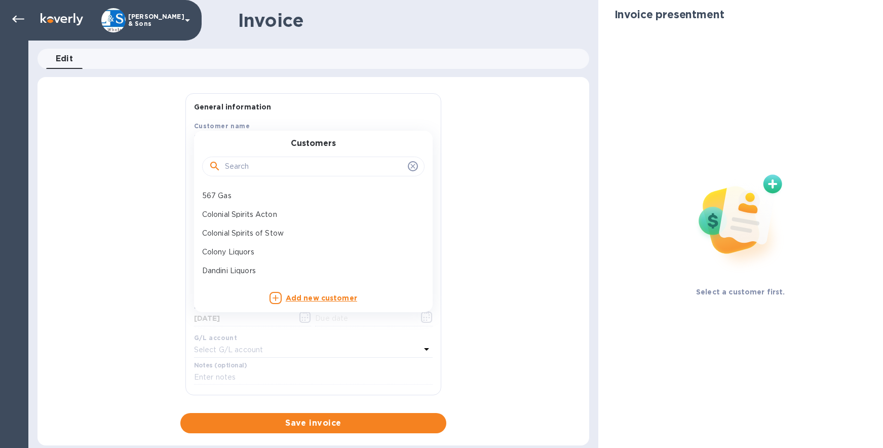
click at [273, 160] on input "text" at bounding box center [314, 166] width 179 height 15
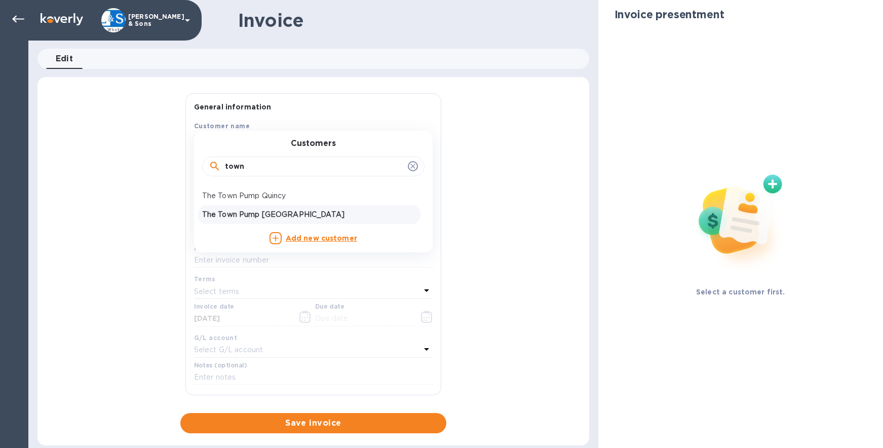
type input "town"
click at [268, 211] on p "The Town Pump Weymouth" at bounding box center [309, 214] width 214 height 11
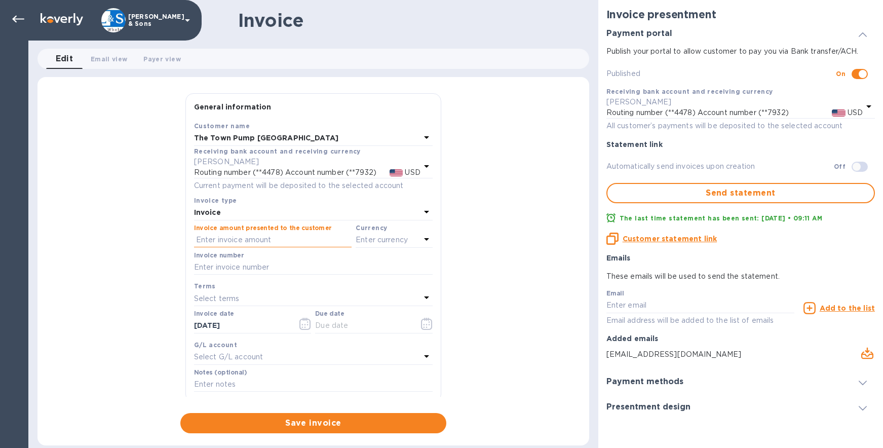
click at [228, 240] on input "text" at bounding box center [273, 240] width 158 height 15
type input "2,034.92"
click at [371, 236] on p "Enter currency" at bounding box center [382, 240] width 52 height 11
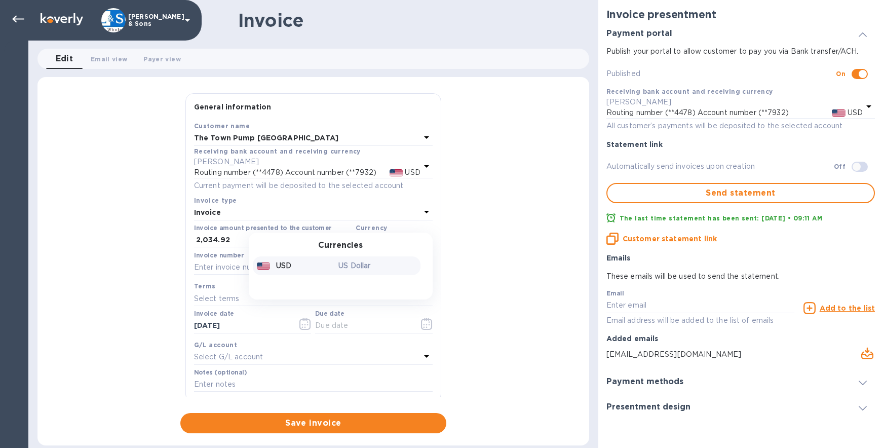
click at [363, 268] on p "US Dollar" at bounding box center [377, 265] width 78 height 11
click at [259, 268] on input "text" at bounding box center [313, 267] width 239 height 15
type input "214786"
type input "09/17/2025"
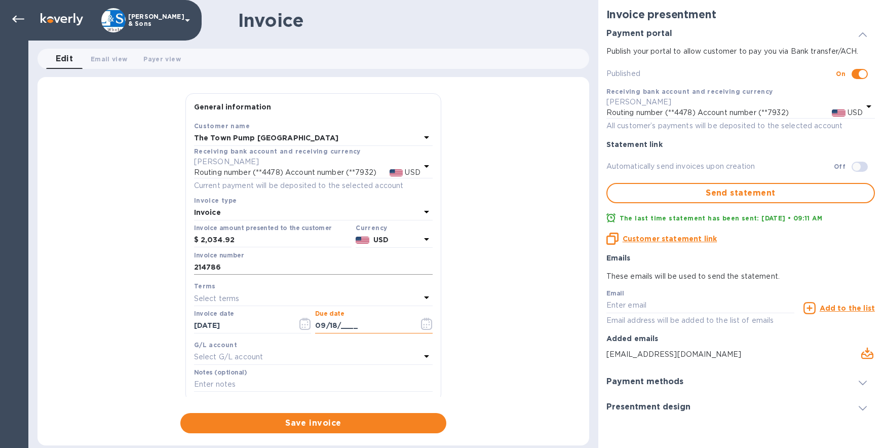
type input "09/18/____"
type input "09/18/2025"
click at [225, 383] on input "text" at bounding box center [313, 384] width 239 height 15
type input "Thank you!"
click at [421, 321] on icon "button" at bounding box center [427, 324] width 12 height 12
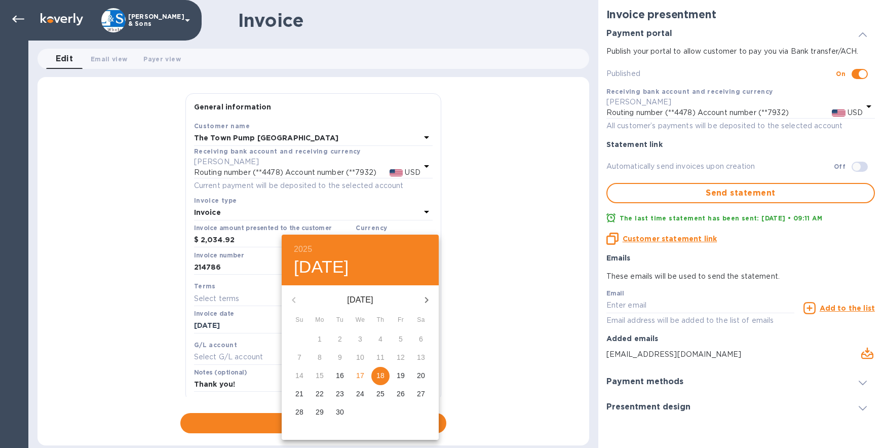
click at [468, 304] on div at bounding box center [441, 224] width 883 height 448
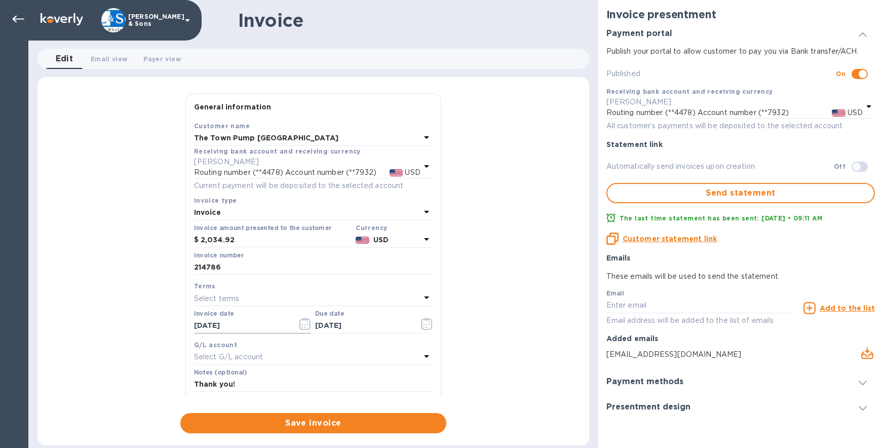
click at [299, 320] on icon "button" at bounding box center [304, 324] width 11 height 12
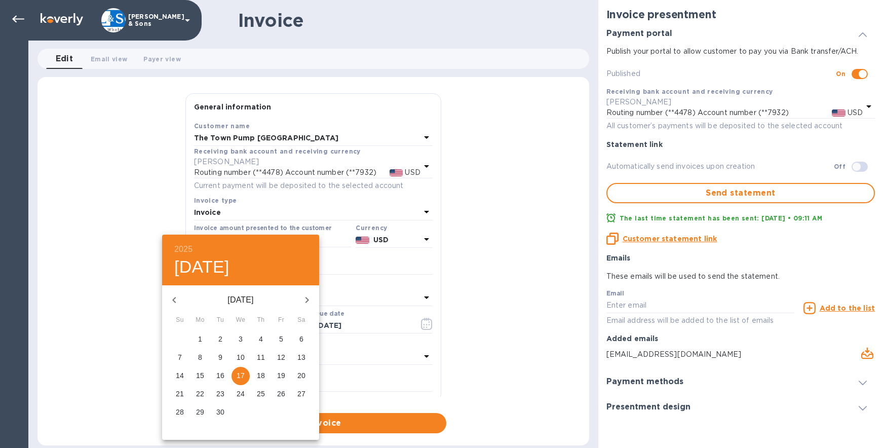
click at [262, 358] on p "11" at bounding box center [261, 357] width 8 height 10
type input "09/11/2025"
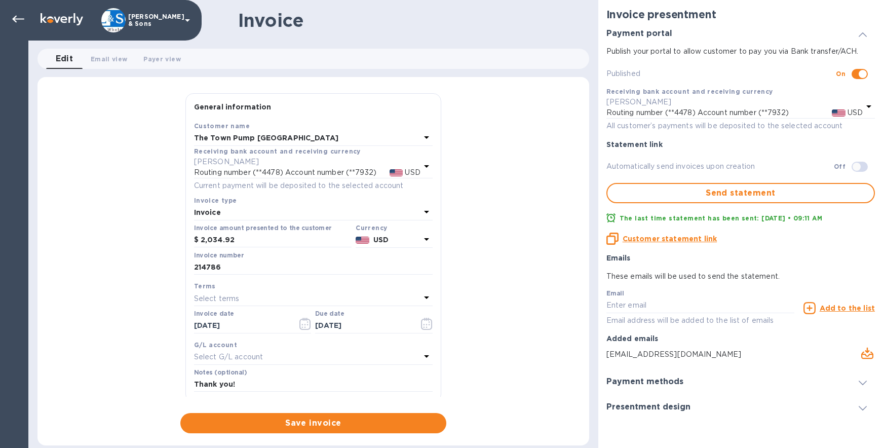
click at [515, 318] on div "General information Save Customer name The Town Pump Weymouth Receiving bank ac…" at bounding box center [313, 263] width 552 height 340
click at [501, 327] on div "General information Save Customer name The Town Pump Weymouth Receiving bank ac…" at bounding box center [313, 263] width 552 height 340
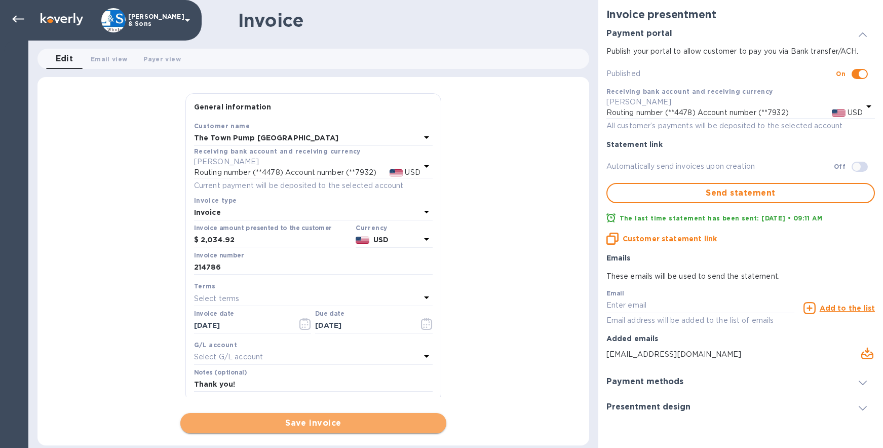
click at [370, 421] on span "Save invoice" at bounding box center [313, 423] width 250 height 12
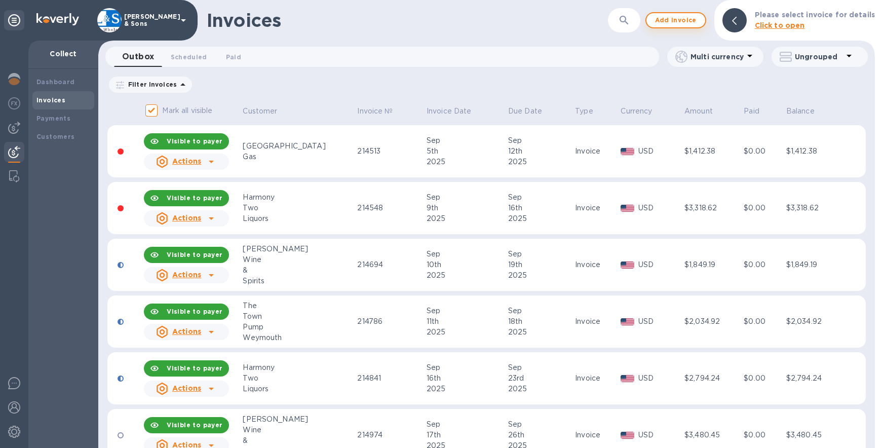
click at [681, 23] on span "Add invoice" at bounding box center [676, 20] width 43 height 12
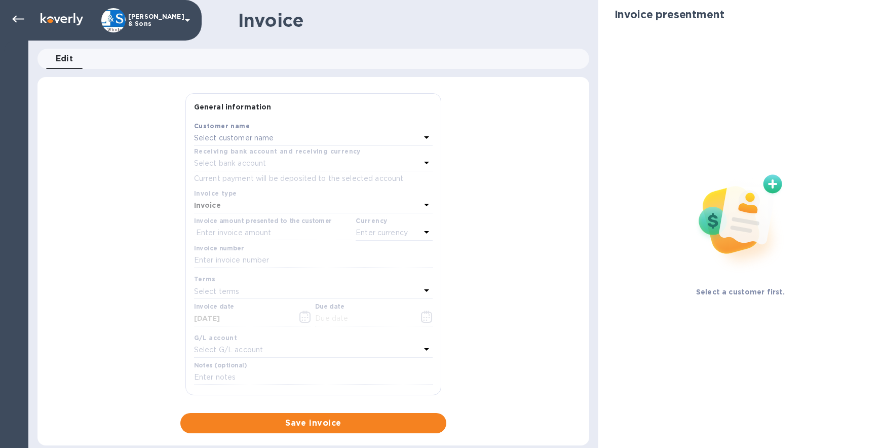
click at [278, 143] on div "Select customer name" at bounding box center [307, 138] width 226 height 14
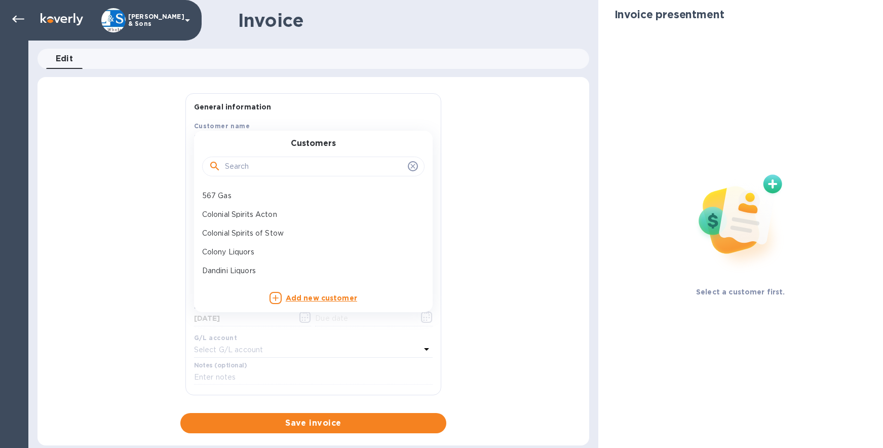
click at [281, 165] on input "text" at bounding box center [314, 166] width 179 height 15
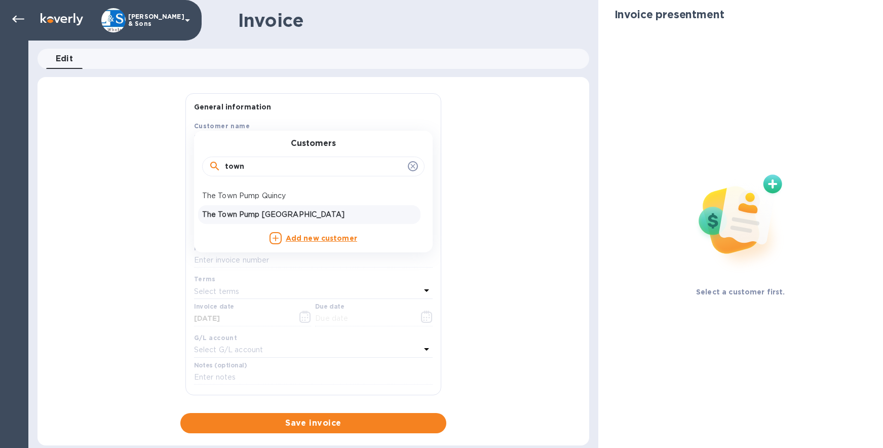
type input "town"
click at [271, 220] on p "The Town Pump Weymouth" at bounding box center [309, 214] width 214 height 11
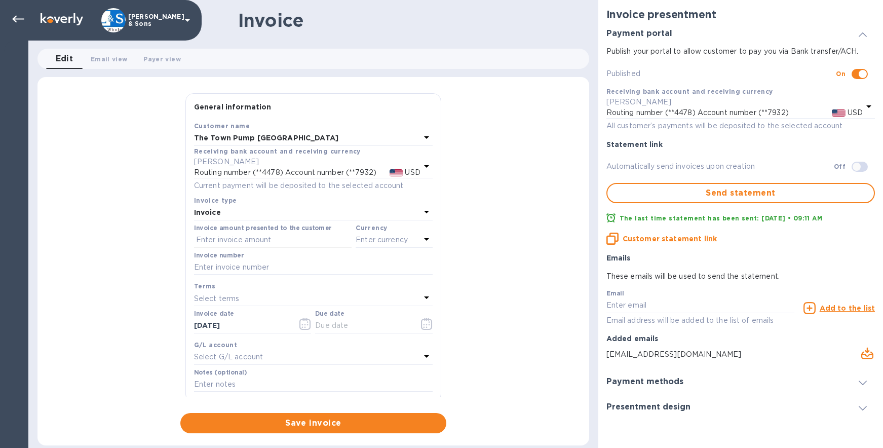
click at [250, 240] on input "text" at bounding box center [273, 240] width 158 height 15
type input "1,312.67"
click at [413, 243] on div "Enter currency" at bounding box center [388, 240] width 65 height 14
click at [358, 264] on p "US Dollar" at bounding box center [377, 265] width 78 height 11
click at [216, 266] on input "text" at bounding box center [313, 267] width 239 height 15
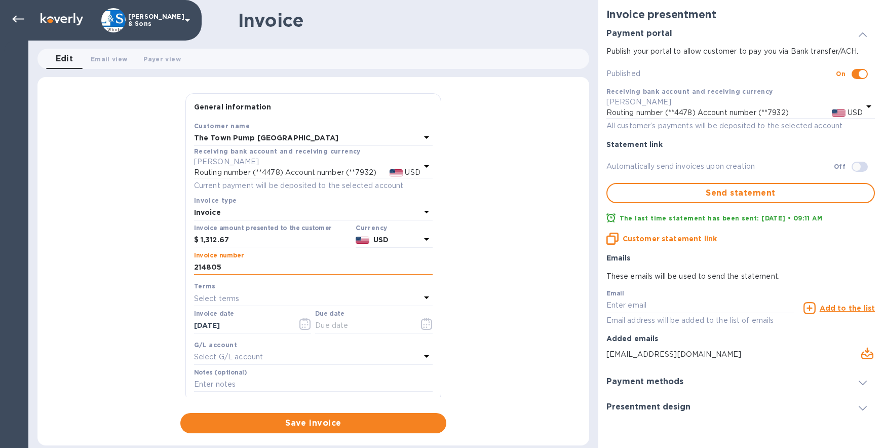
type input "214805"
type input "09/17/2025"
type input "09/19/2025"
type input "Thank you!"
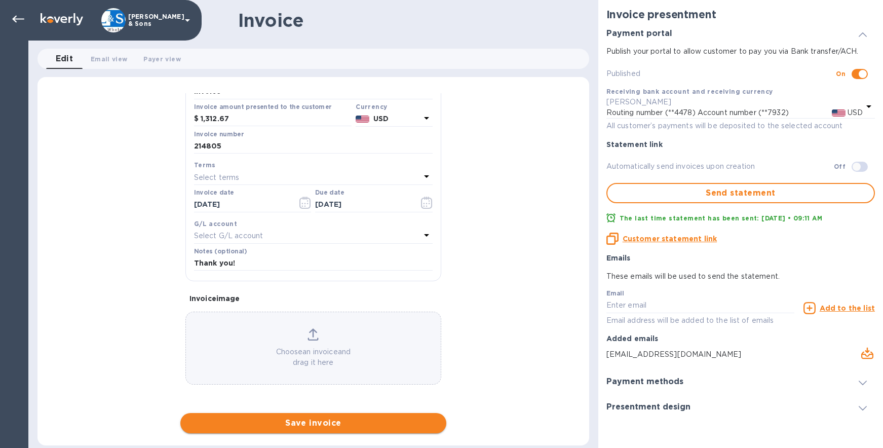
click at [258, 422] on span "Save invoice" at bounding box center [313, 423] width 250 height 12
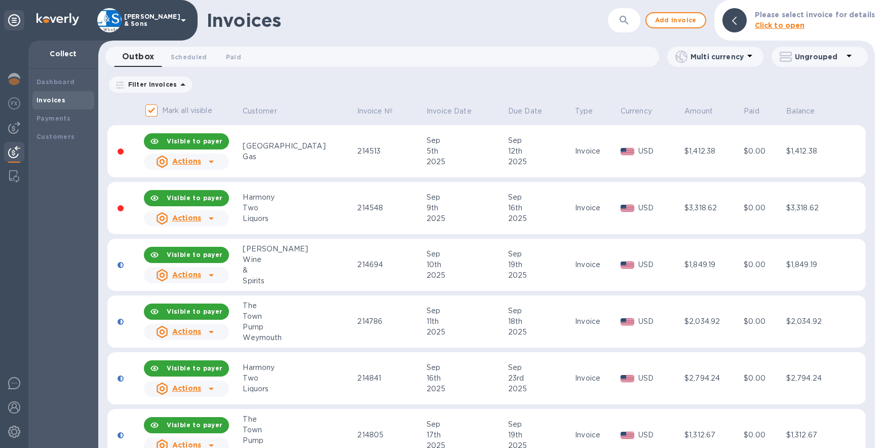
scroll to position [51, 0]
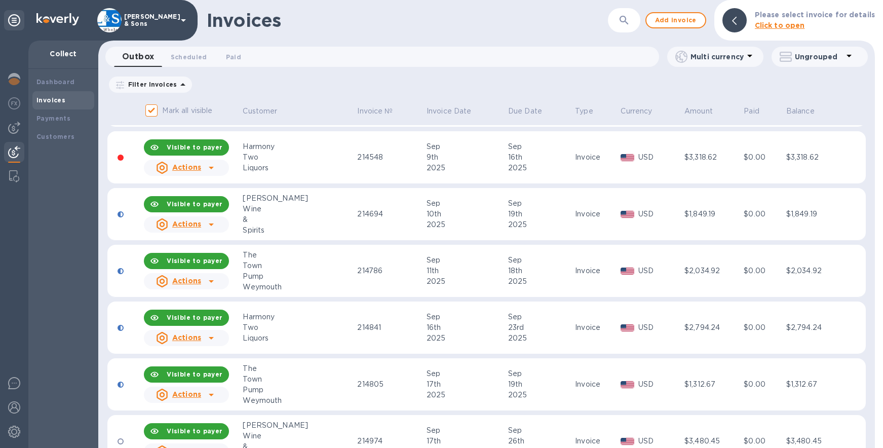
click at [195, 278] on u "Actions" at bounding box center [186, 281] width 29 height 8
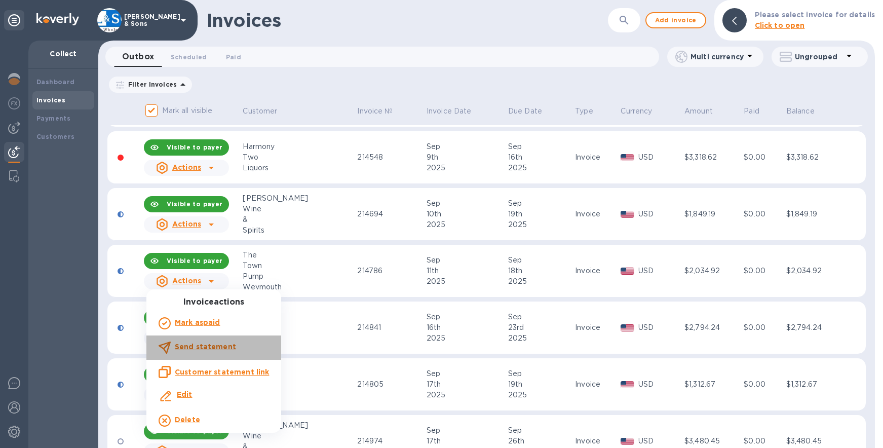
click at [218, 347] on b "Send statement" at bounding box center [205, 347] width 61 height 8
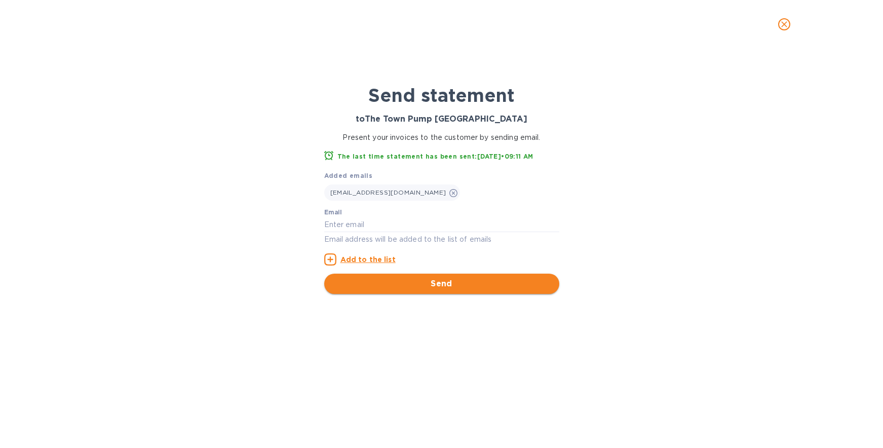
click at [379, 282] on span "Send" at bounding box center [441, 284] width 219 height 12
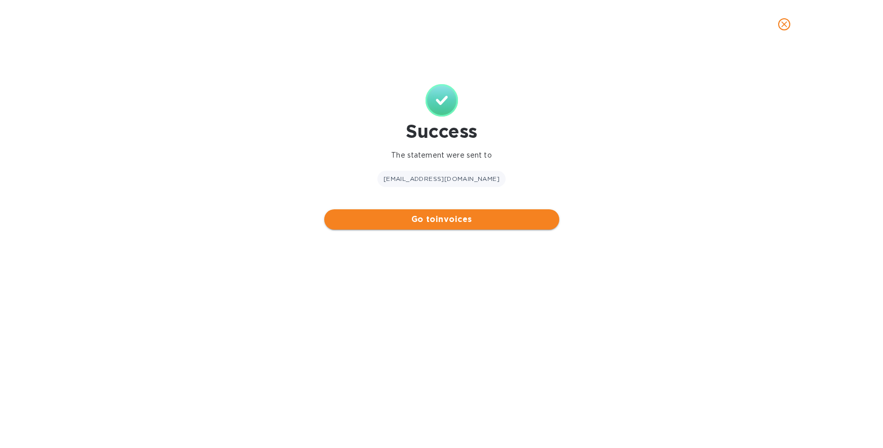
click at [457, 220] on span "Go to invoices" at bounding box center [441, 219] width 219 height 12
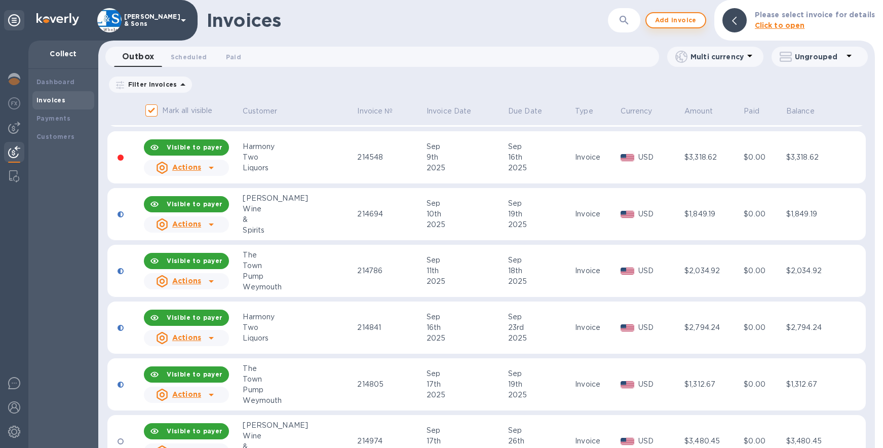
click at [680, 17] on span "Add invoice" at bounding box center [676, 20] width 43 height 12
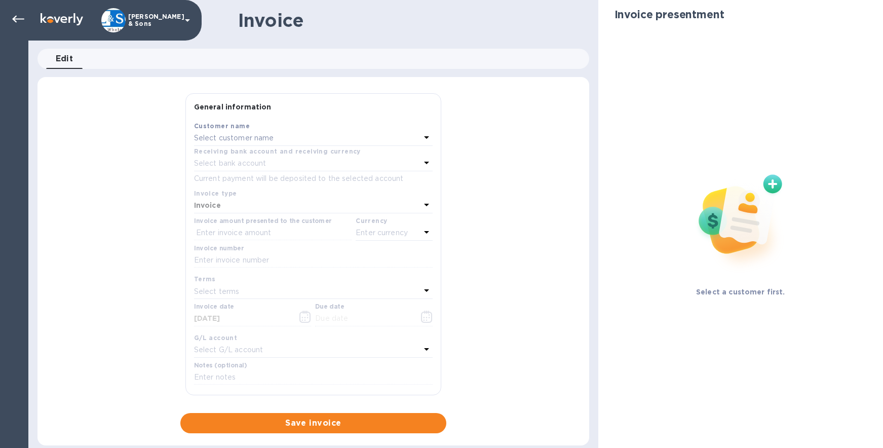
click at [296, 134] on div "Select customer name" at bounding box center [307, 138] width 226 height 14
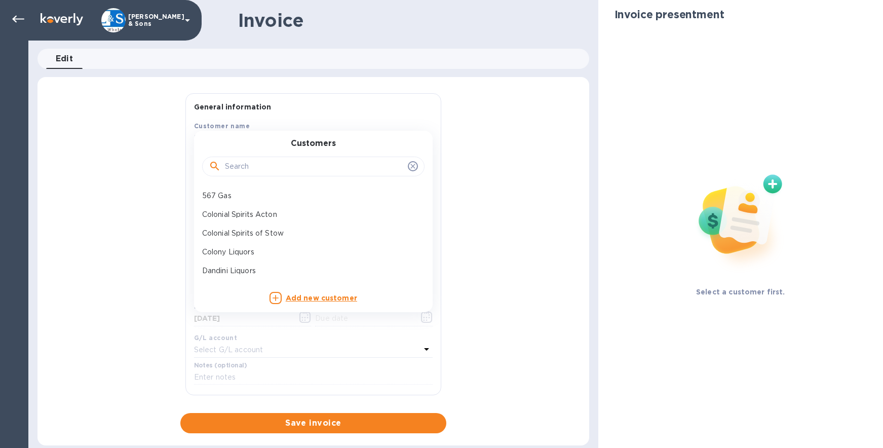
click at [290, 166] on input "text" at bounding box center [314, 166] width 179 height 15
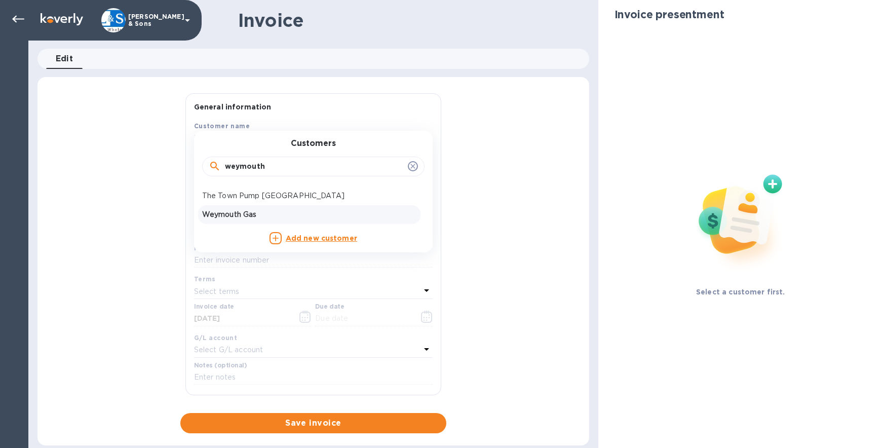
type input "weymouth"
click at [252, 211] on p "Weymouth Gas" at bounding box center [309, 214] width 214 height 11
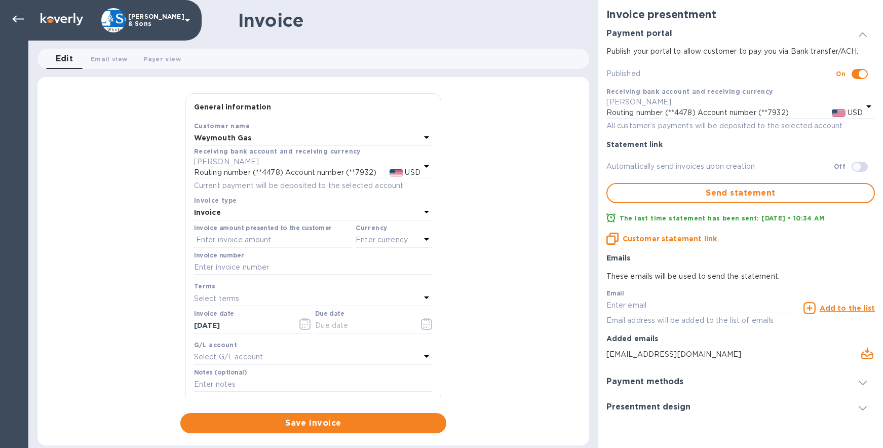
click at [257, 238] on input "text" at bounding box center [273, 240] width 158 height 15
click at [251, 243] on input "text" at bounding box center [273, 240] width 158 height 15
type input "297.67"
type input "214552"
click at [372, 239] on p "Enter currency" at bounding box center [382, 240] width 52 height 11
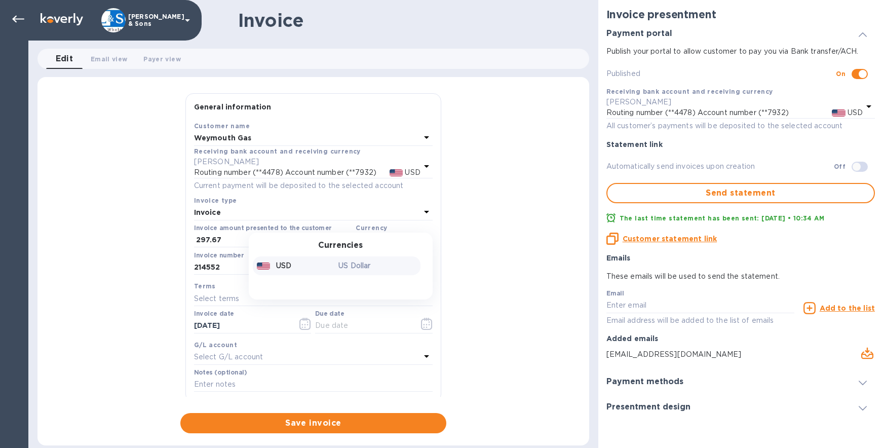
click at [366, 262] on p "US Dollar" at bounding box center [377, 265] width 78 height 11
click at [241, 302] on div "Select terms" at bounding box center [307, 298] width 226 height 14
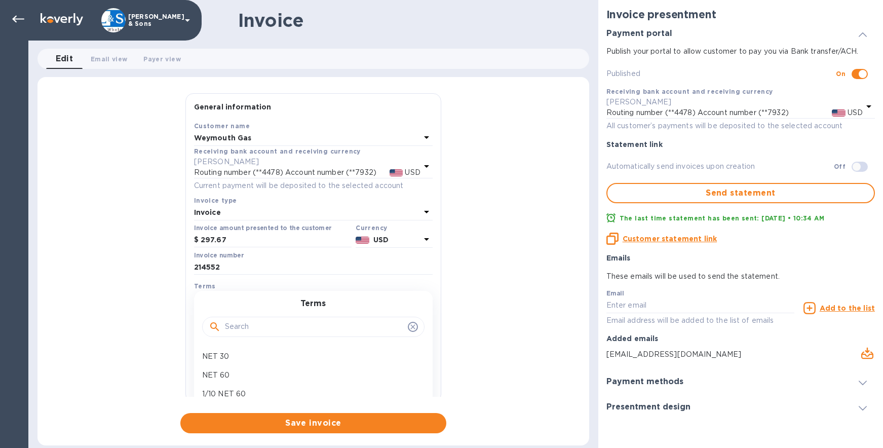
click at [166, 305] on div "General information Save Customer name Weymouth Gas Receiving bank account and …" at bounding box center [313, 263] width 552 height 340
click at [236, 325] on input "09/17/2025" at bounding box center [242, 325] width 96 height 15
click at [302, 323] on icon "button" at bounding box center [305, 324] width 12 height 12
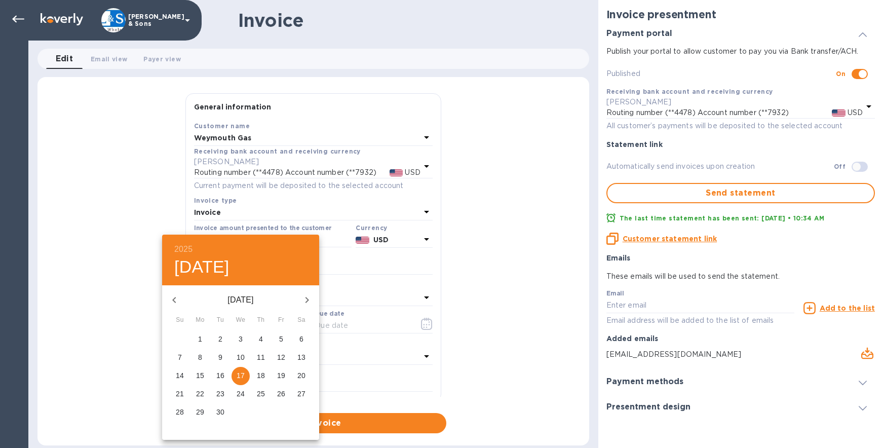
click at [202, 355] on p "8" at bounding box center [200, 357] width 4 height 10
type input "09/08/2025"
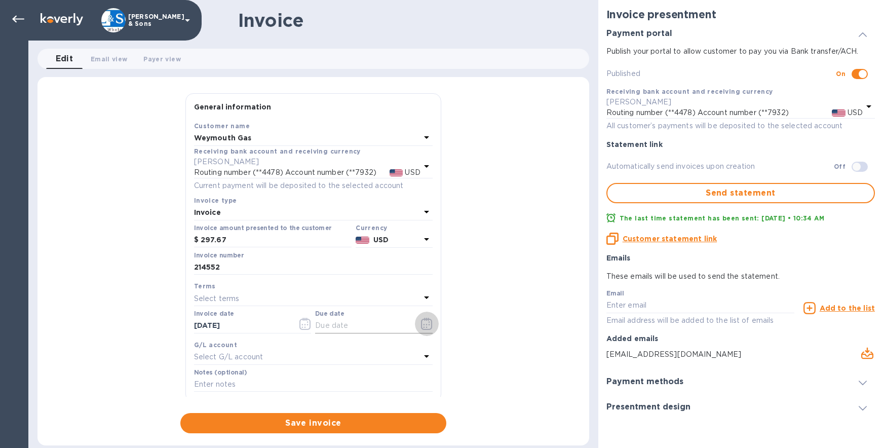
click at [428, 324] on icon "button" at bounding box center [426, 324] width 11 height 12
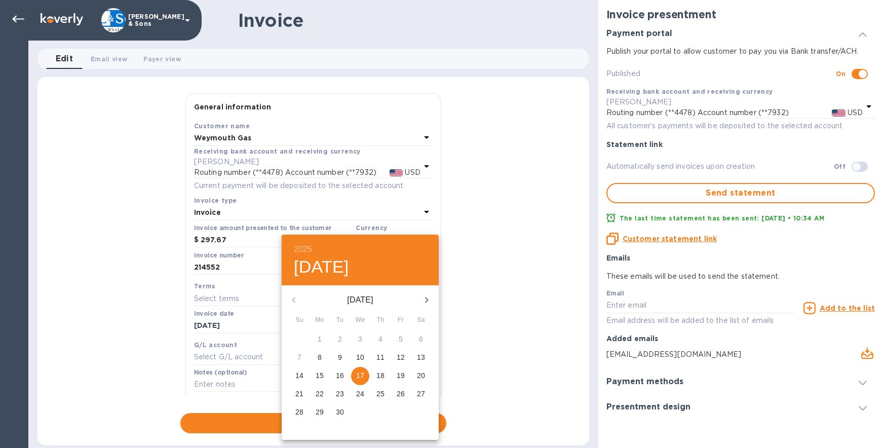
click at [320, 374] on p "15" at bounding box center [320, 375] width 8 height 10
type input "09/15/2025"
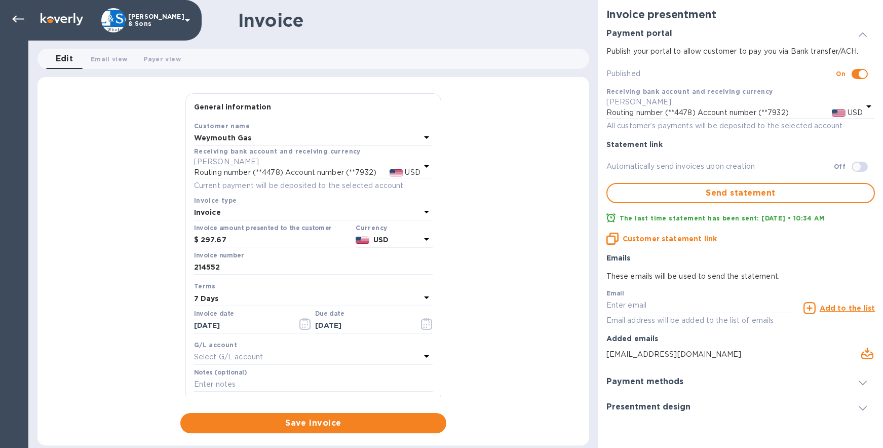
click at [164, 327] on div "General information Save Customer name Weymouth Gas Receiving bank account and …" at bounding box center [313, 263] width 552 height 340
click at [230, 352] on p "Select G/L account" at bounding box center [228, 357] width 69 height 11
click at [150, 347] on div "General information Save Customer name Weymouth Gas Receiving bank account and …" at bounding box center [313, 263] width 552 height 340
click at [233, 383] on input "text" at bounding box center [313, 384] width 239 height 15
type input "I"
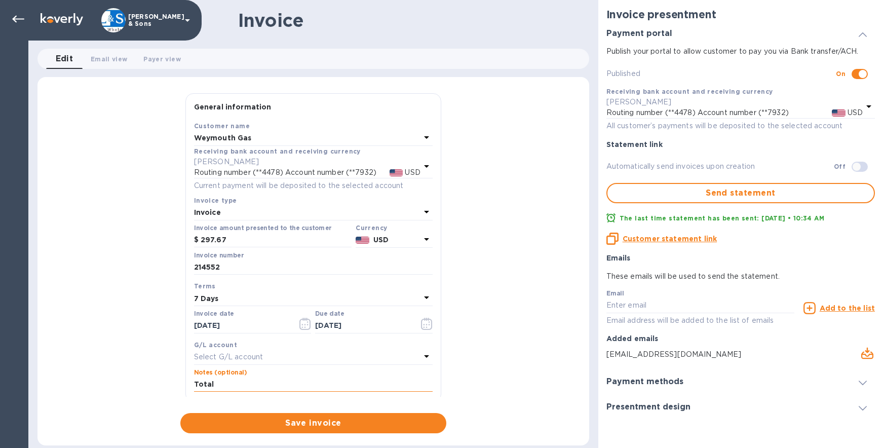
click at [296, 387] on input "Total" at bounding box center [313, 384] width 239 height 15
click at [318, 386] on input "Total includes a credit for $401.03. Thank you!" at bounding box center [313, 384] width 239 height 15
type input "Total includes a credit for $417.20. Thank you!"
click at [381, 417] on span "Save invoice" at bounding box center [313, 423] width 250 height 12
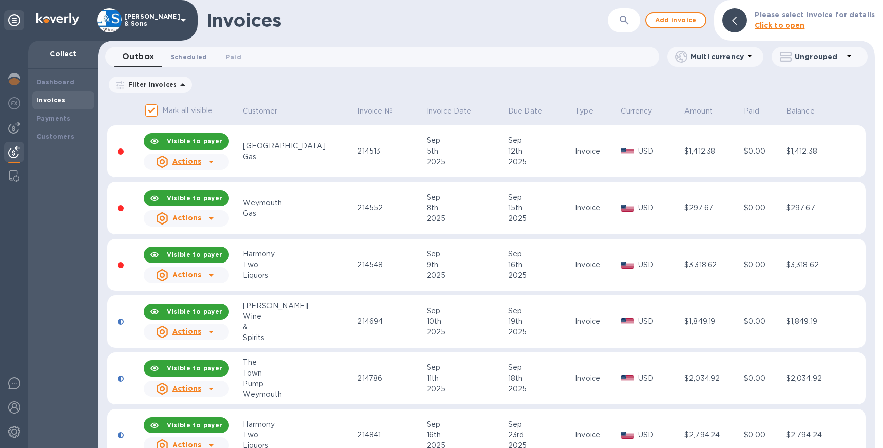
click at [175, 61] on span "Scheduled 0" at bounding box center [189, 57] width 36 height 11
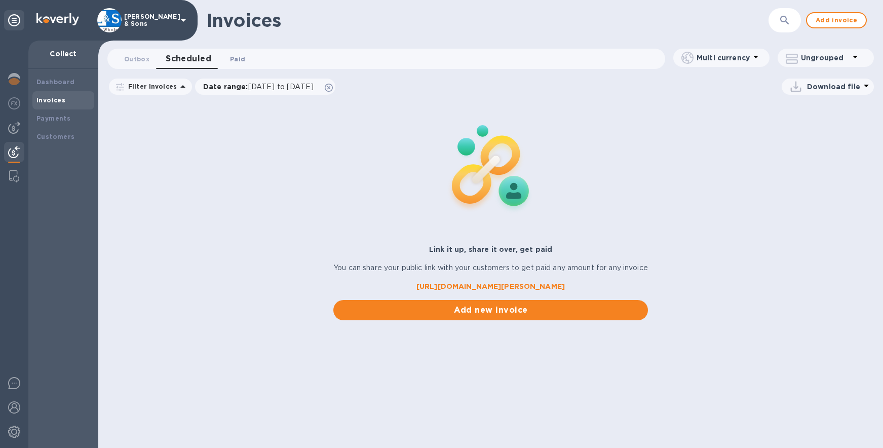
click at [223, 57] on button "Paid 0" at bounding box center [237, 59] width 36 height 20
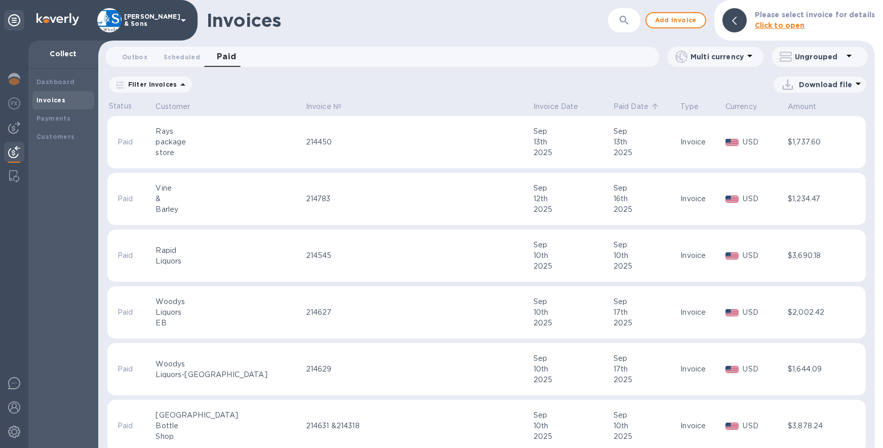
click at [614, 105] on p "Paid Date" at bounding box center [631, 106] width 35 height 11
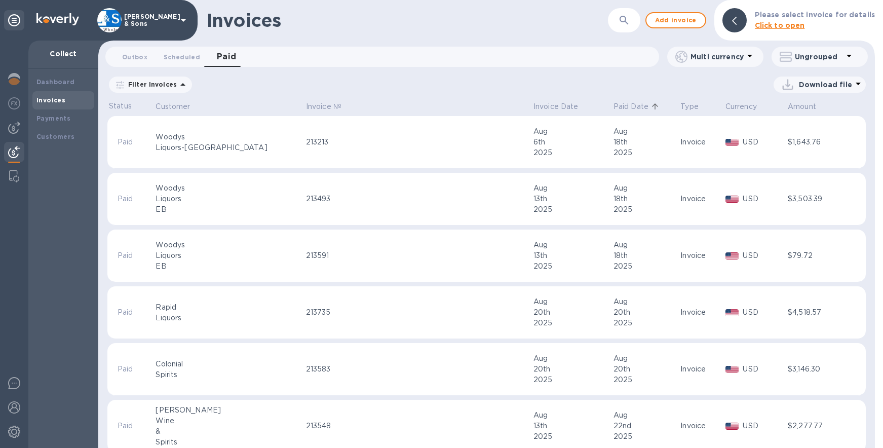
click at [614, 105] on p "Paid Date" at bounding box center [631, 106] width 35 height 11
click at [137, 64] on button "Outbox 0" at bounding box center [135, 57] width 42 height 20
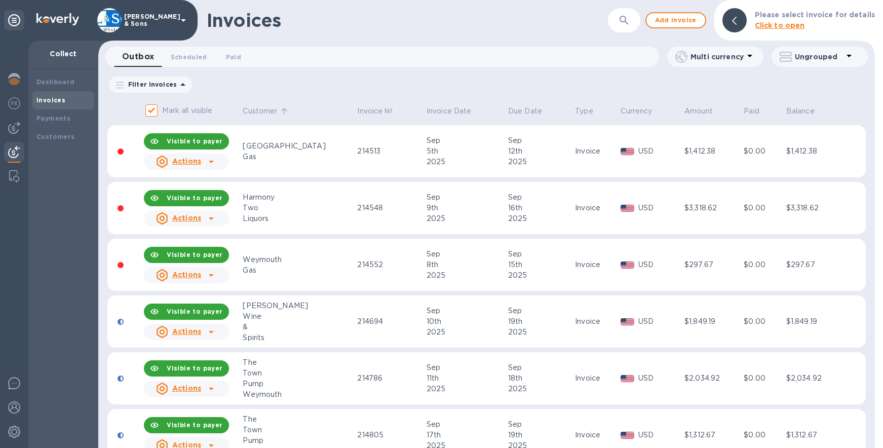
click at [267, 115] on p "Customer" at bounding box center [260, 111] width 34 height 11
click at [261, 112] on p "Customer" at bounding box center [260, 111] width 34 height 11
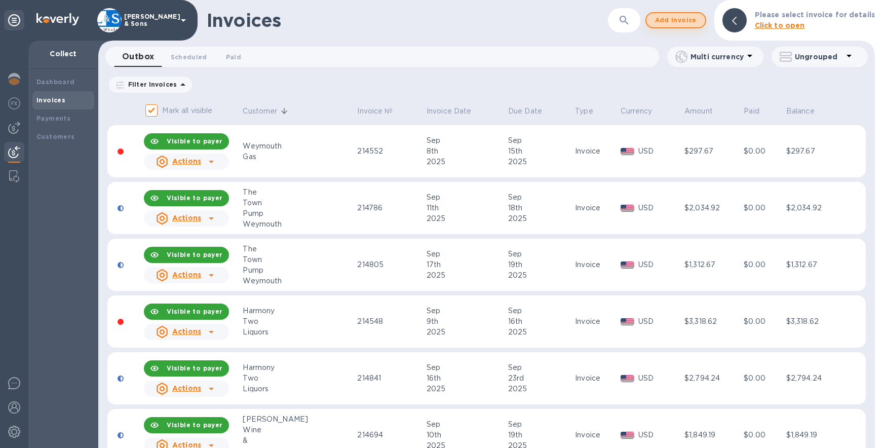
click at [686, 17] on span "Add invoice" at bounding box center [676, 20] width 43 height 12
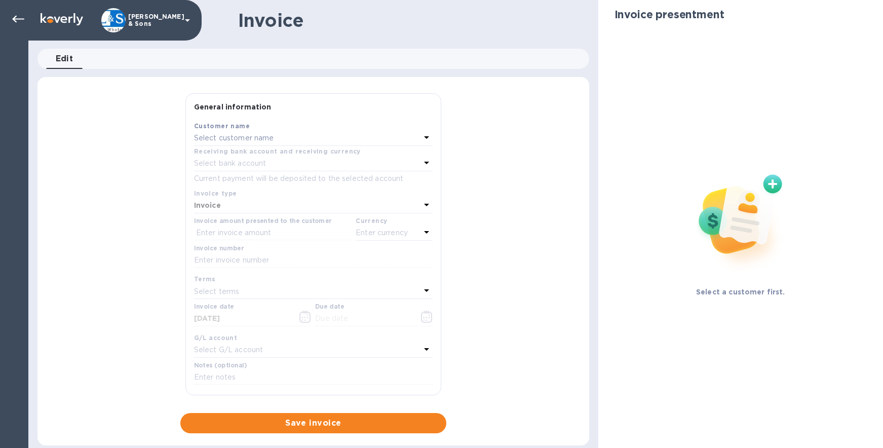
click at [307, 140] on div "Select customer name" at bounding box center [307, 138] width 226 height 14
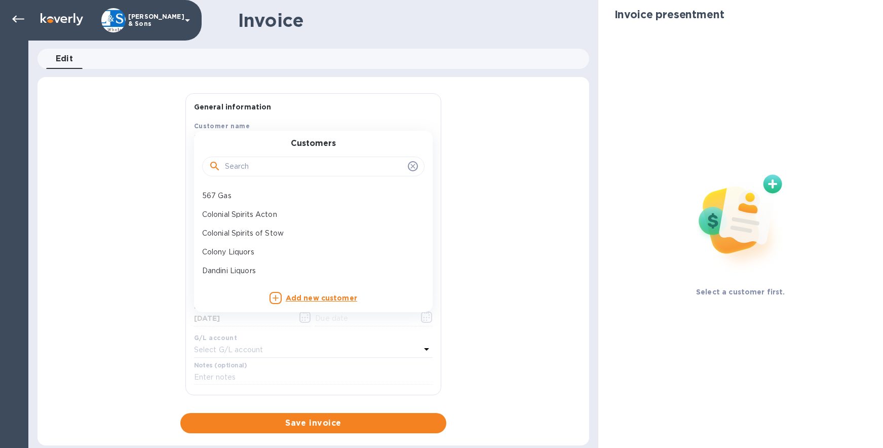
click at [286, 166] on input "text" at bounding box center [314, 166] width 179 height 15
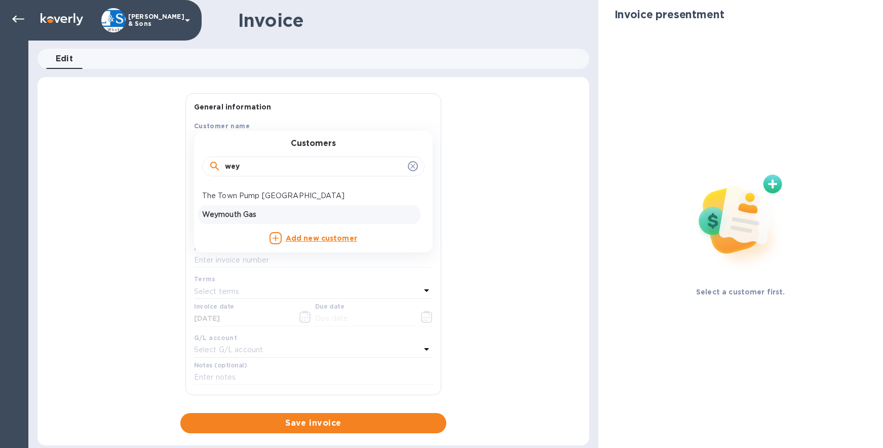
type input "wey"
click at [258, 212] on p "Weymouth Gas" at bounding box center [309, 214] width 214 height 11
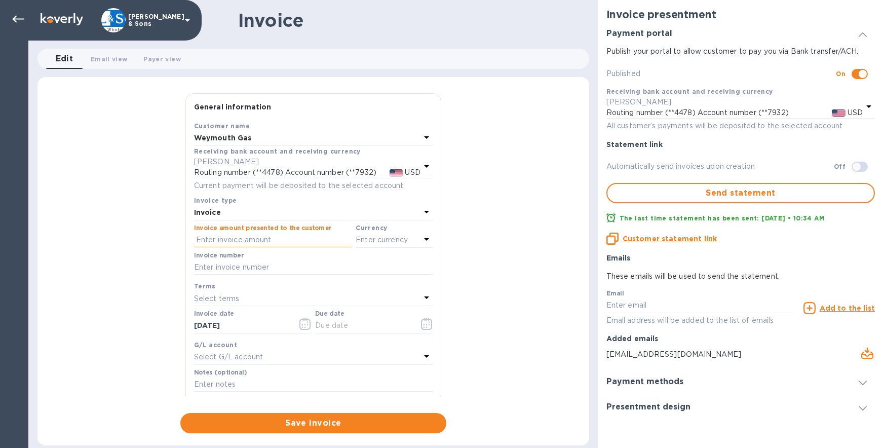
click at [224, 234] on input "text" at bounding box center [273, 240] width 158 height 15
type input "2,034.92"
click at [421, 241] on icon at bounding box center [427, 239] width 12 height 12
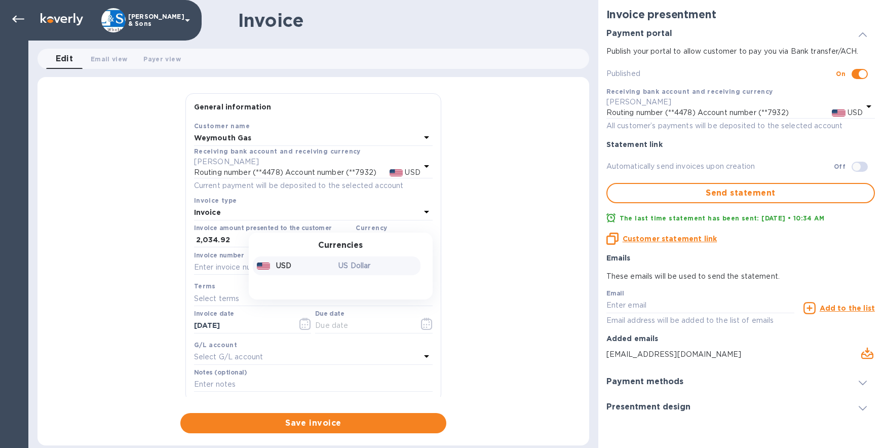
click at [381, 261] on p "US Dollar" at bounding box center [377, 265] width 78 height 11
click at [269, 267] on input "text" at bounding box center [313, 267] width 239 height 15
type input "214787"
click at [303, 326] on icon "button" at bounding box center [305, 324] width 12 height 12
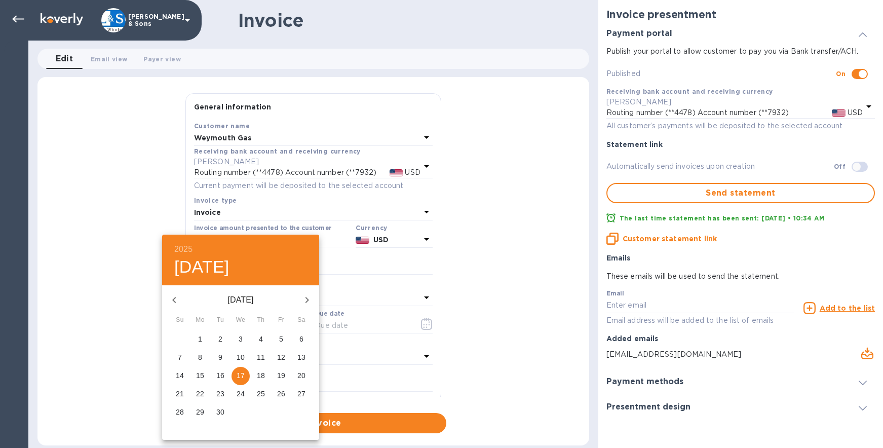
click at [261, 357] on p "11" at bounding box center [261, 357] width 8 height 10
type input "09/11/2025"
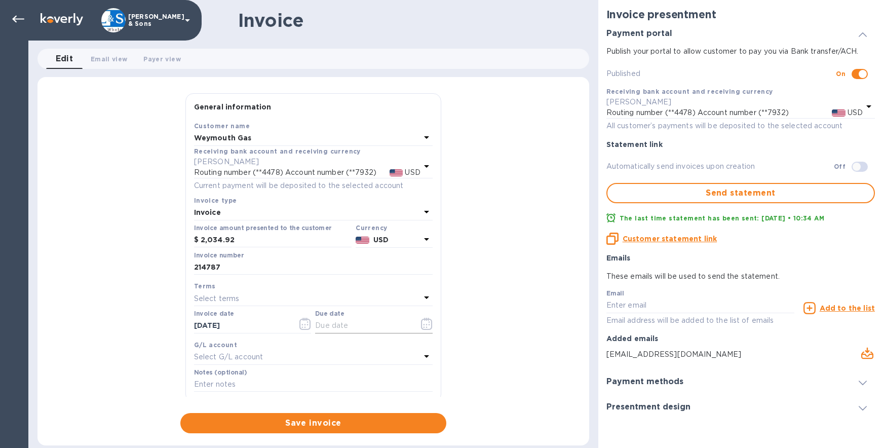
click at [425, 320] on icon "button" at bounding box center [427, 324] width 12 height 12
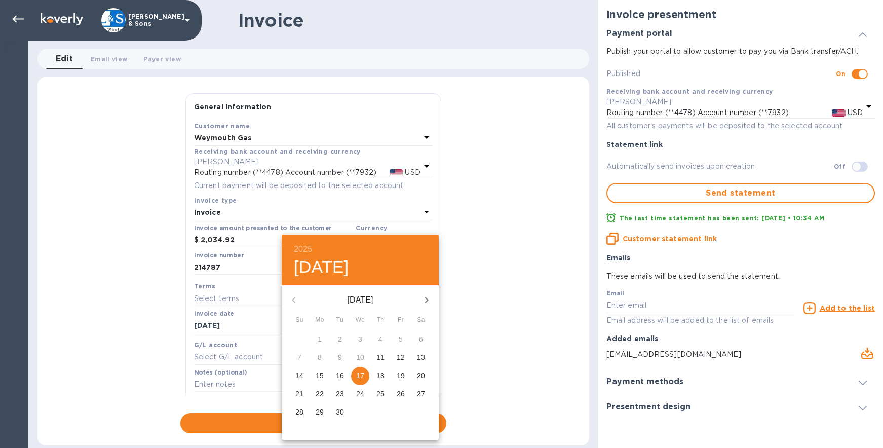
click at [383, 378] on p "18" at bounding box center [380, 375] width 8 height 10
type input "09/18/2025"
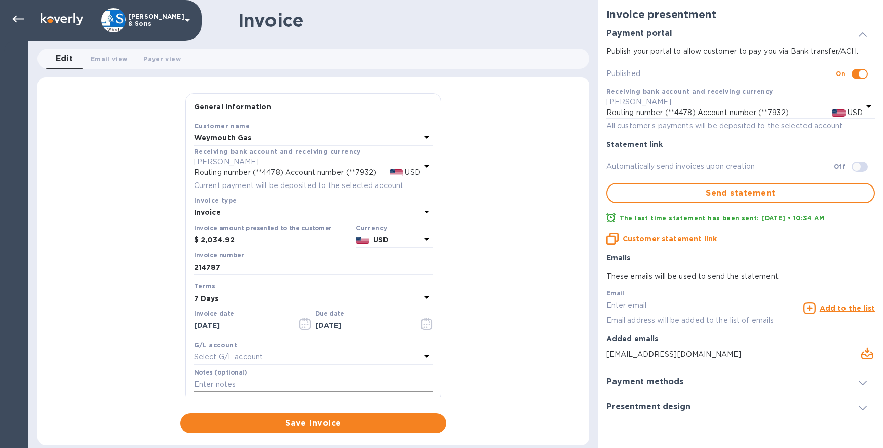
click at [222, 381] on input "text" at bounding box center [313, 384] width 239 height 15
type input "Thank you!"
click at [303, 421] on span "Save invoice" at bounding box center [313, 423] width 250 height 12
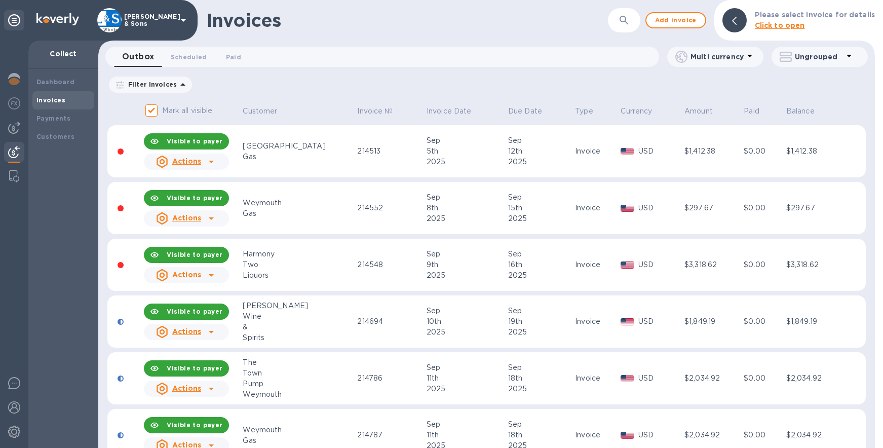
click at [214, 218] on icon at bounding box center [211, 218] width 5 height 3
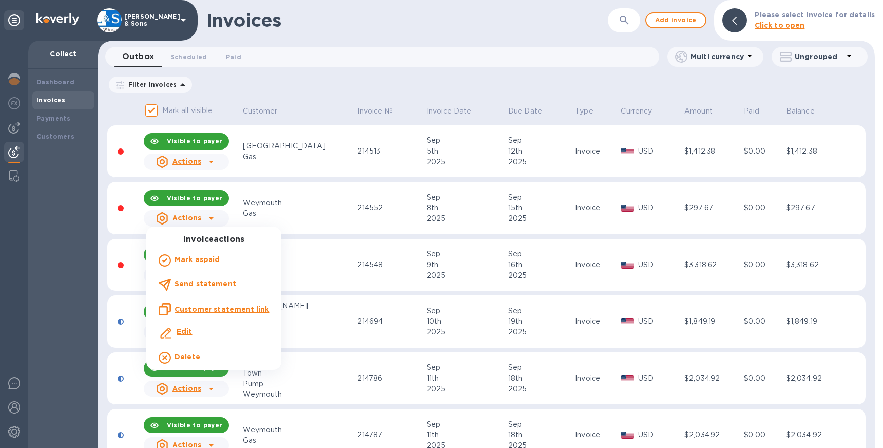
click at [213, 281] on b "Send statement" at bounding box center [205, 284] width 61 height 8
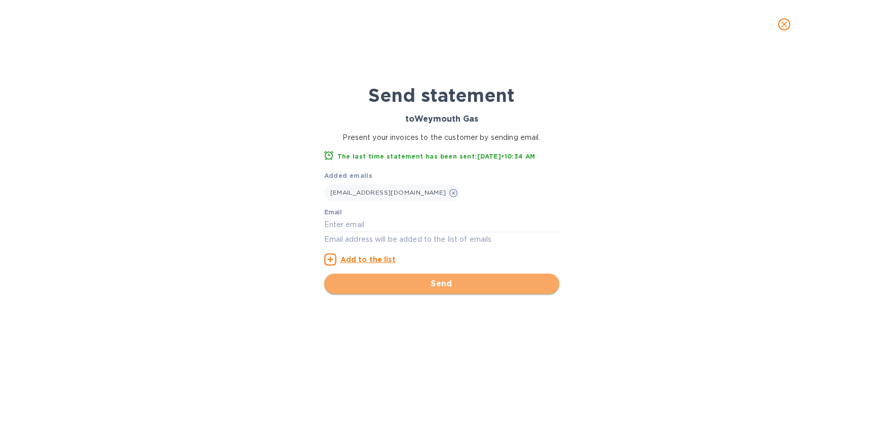
click at [447, 285] on span "Send" at bounding box center [441, 284] width 219 height 12
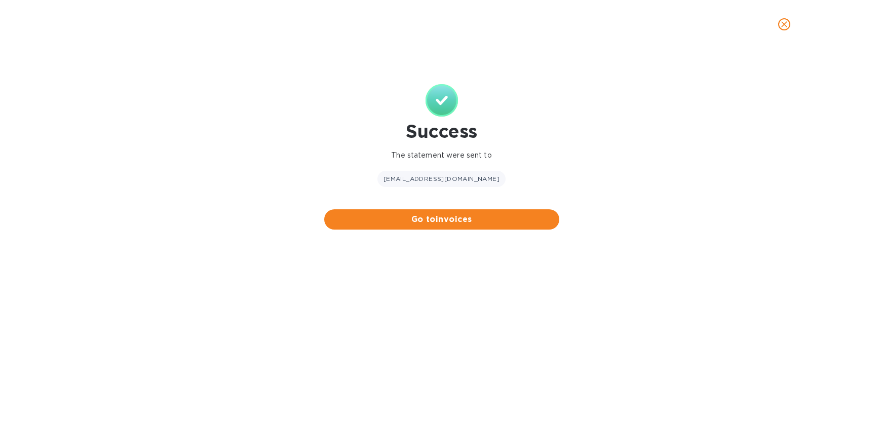
drag, startPoint x: 789, startPoint y: 174, endPoint x: 756, endPoint y: 176, distance: 33.0
click at [789, 174] on div "Success The statement were sent to 33stockbridge@gmail.com Go to invoices" at bounding box center [441, 248] width 883 height 399
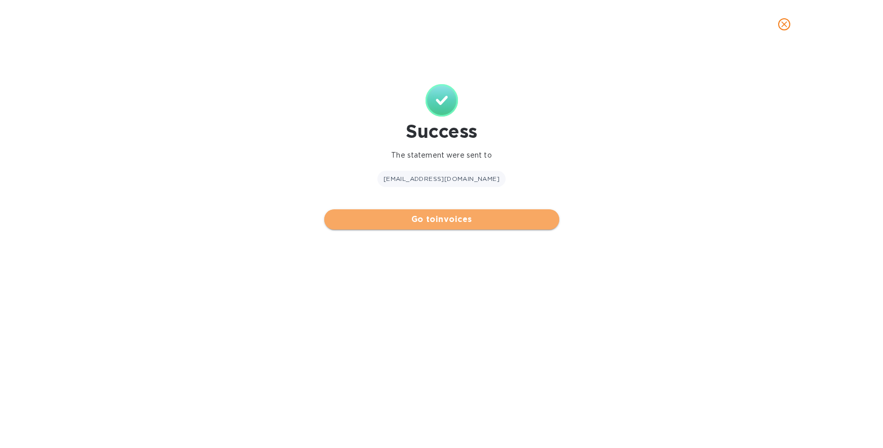
click at [439, 216] on span "Go to invoices" at bounding box center [441, 219] width 219 height 12
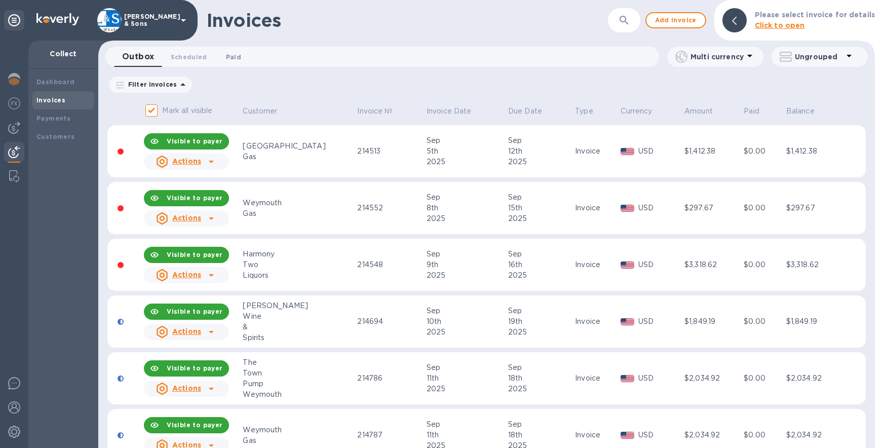
click at [226, 56] on span "Paid 0" at bounding box center [233, 57] width 15 height 11
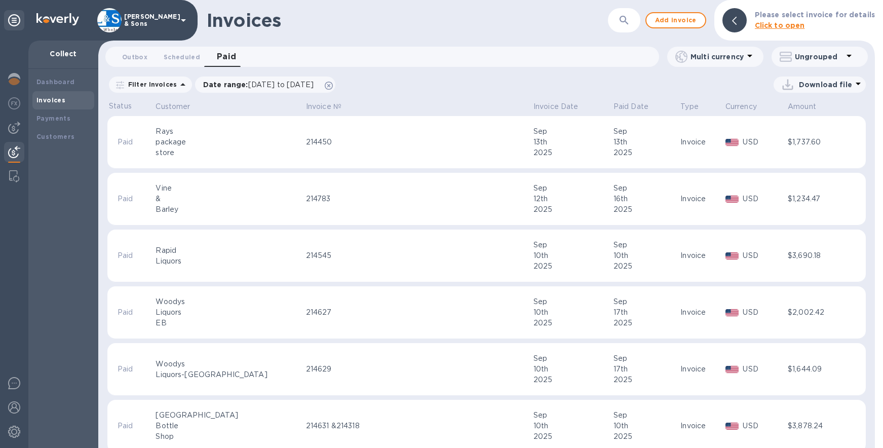
click at [177, 83] on icon at bounding box center [183, 85] width 12 height 12
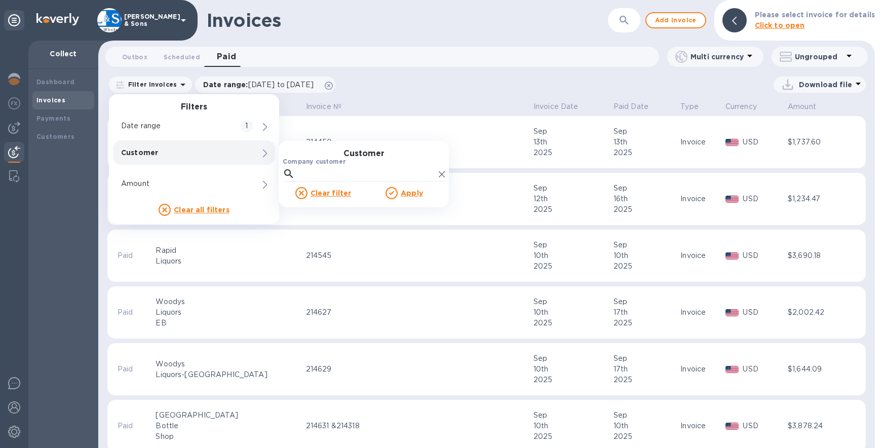
click at [323, 164] on label "Company customer" at bounding box center [314, 162] width 63 height 6
click at [323, 166] on input "Company customer" at bounding box center [367, 173] width 136 height 15
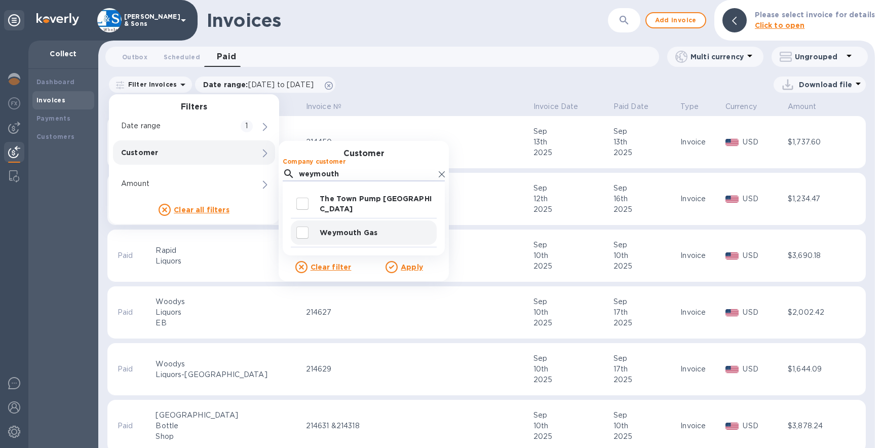
type input "weymouth"
click at [321, 233] on p "Weymouth Gas" at bounding box center [376, 232] width 113 height 10
checkbox input "true"
click at [307, 209] on input "decorative checkbox" at bounding box center [302, 203] width 21 height 21
checkbox input "true"
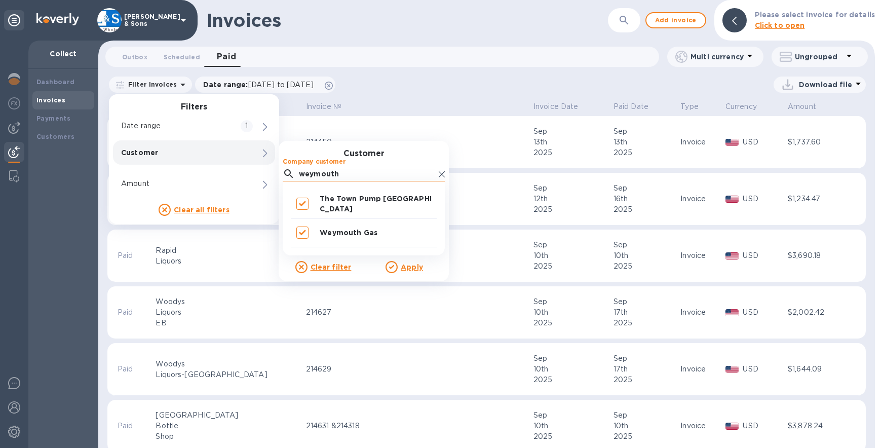
drag, startPoint x: 349, startPoint y: 176, endPoint x: 284, endPoint y: 166, distance: 66.1
click at [284, 166] on div "weymouth" at bounding box center [364, 173] width 162 height 15
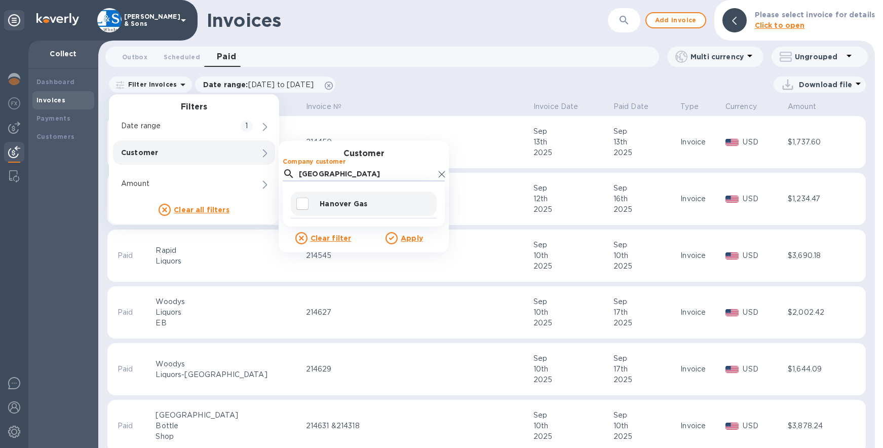
type input "hanover"
click at [306, 204] on input "decorative checkbox" at bounding box center [302, 203] width 21 height 21
checkbox input "true"
click at [411, 239] on u "Apply" at bounding box center [412, 238] width 22 height 8
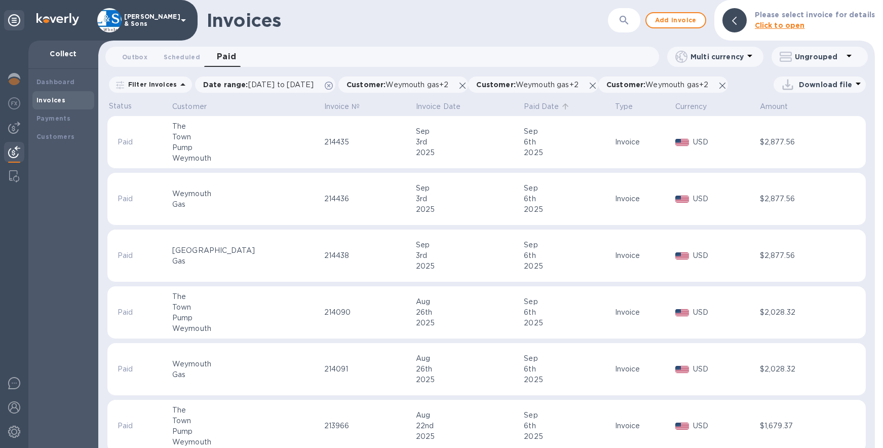
click at [524, 108] on p "Paid Date" at bounding box center [541, 106] width 35 height 11
click at [524, 107] on p "Paid Date" at bounding box center [541, 106] width 35 height 11
click at [416, 102] on p "Invoice Date" at bounding box center [438, 106] width 45 height 11
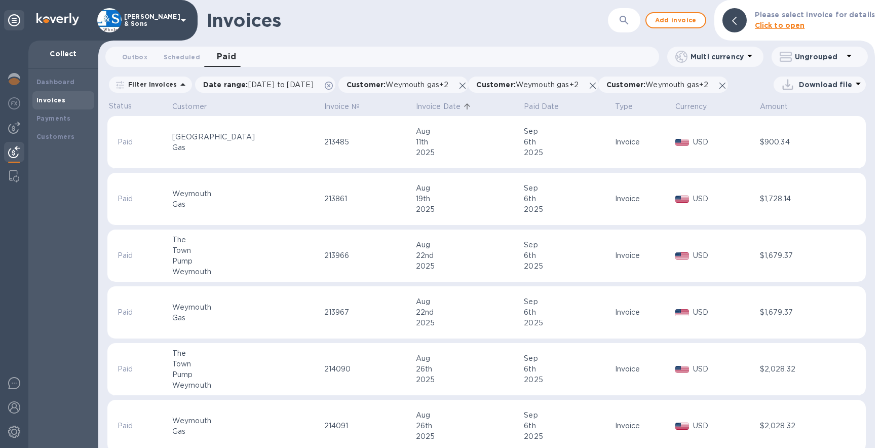
click at [416, 102] on p "Invoice Date" at bounding box center [438, 106] width 45 height 11
